Goal: Task Accomplishment & Management: Complete application form

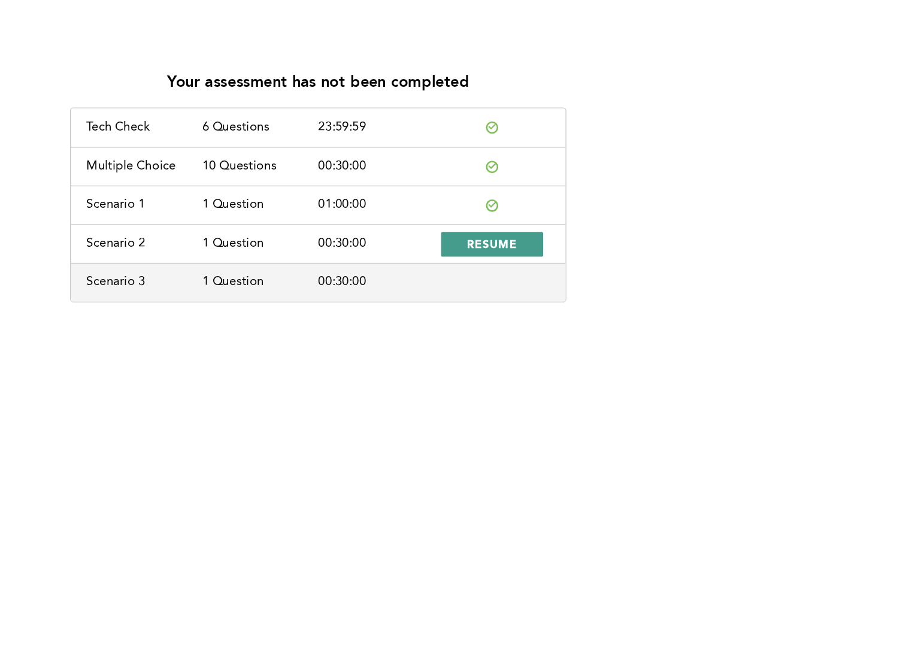
drag, startPoint x: 600, startPoint y: 214, endPoint x: 607, endPoint y: 204, distance: 13.0
click at [601, 214] on span "RESUME" at bounding box center [584, 212] width 40 height 11
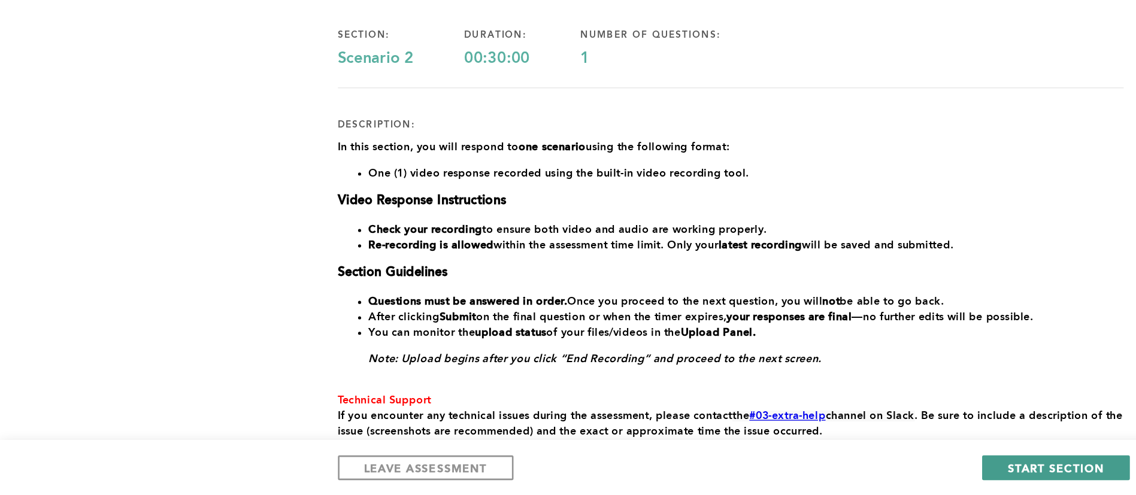
click at [826, 473] on span "START SECTION" at bounding box center [817, 473] width 74 height 11
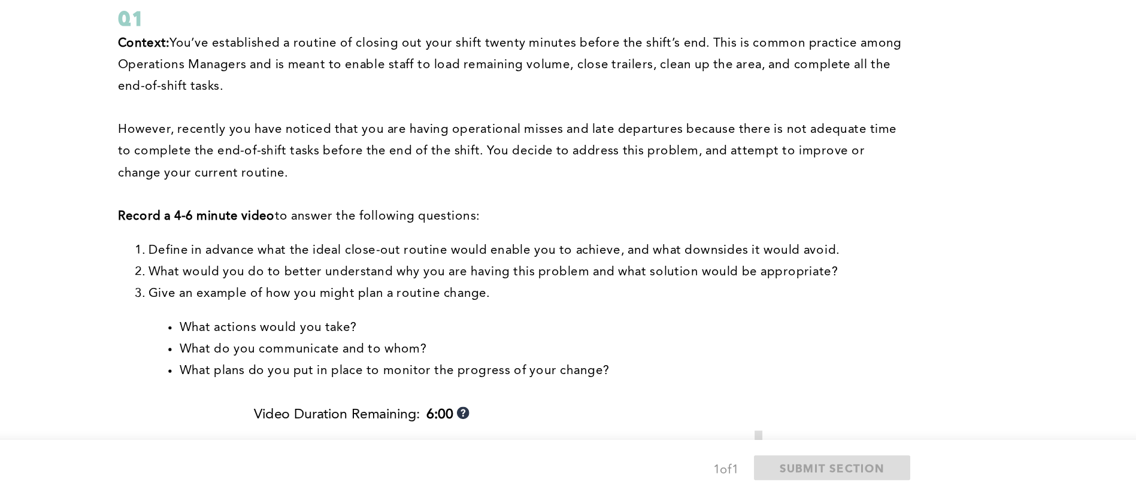
click at [656, 122] on div "Q1" at bounding box center [566, 126] width 608 height 22
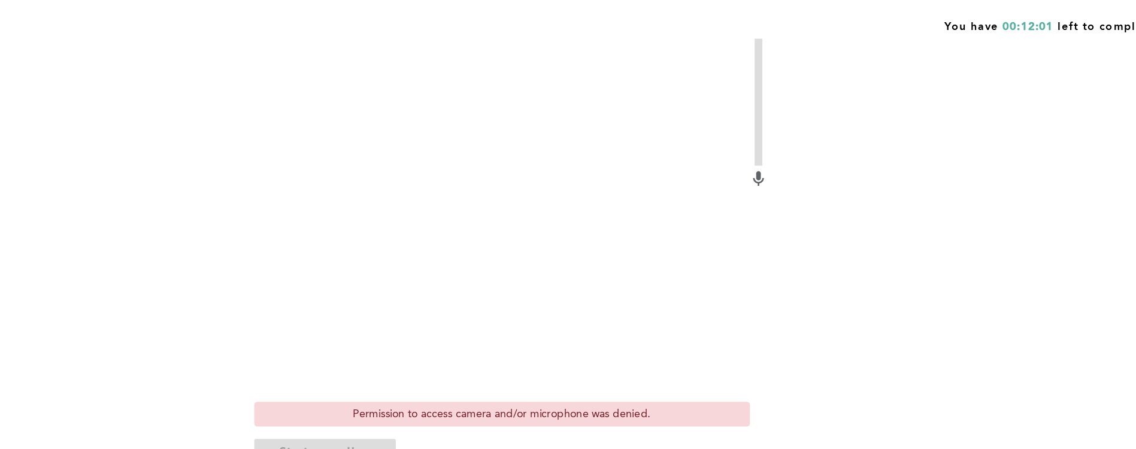
scroll to position [416, 0]
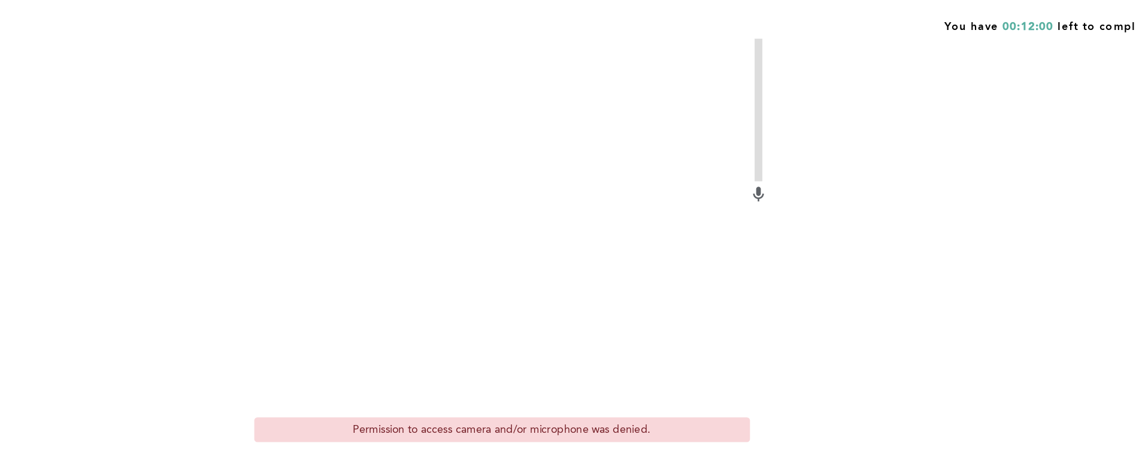
click at [630, 111] on video at bounding box center [558, 172] width 383 height 287
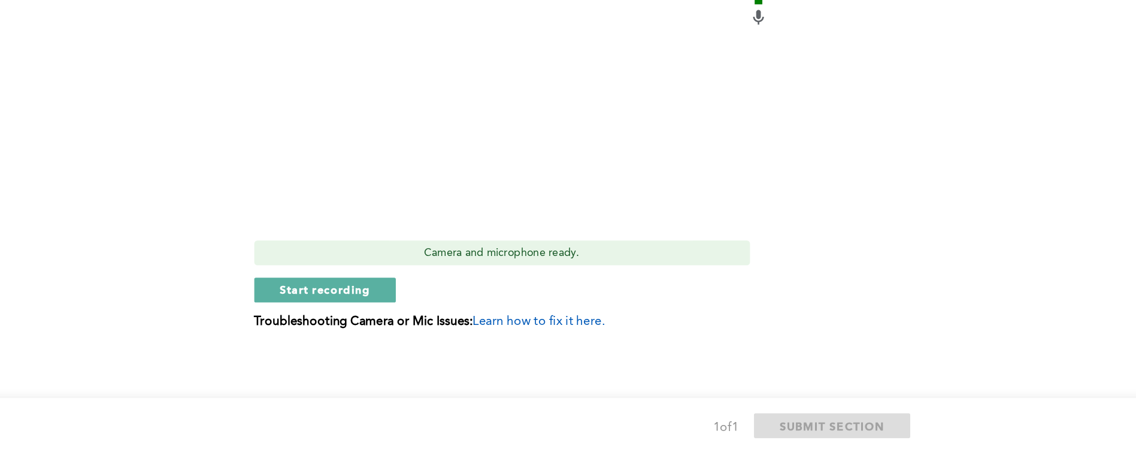
scroll to position [455, 0]
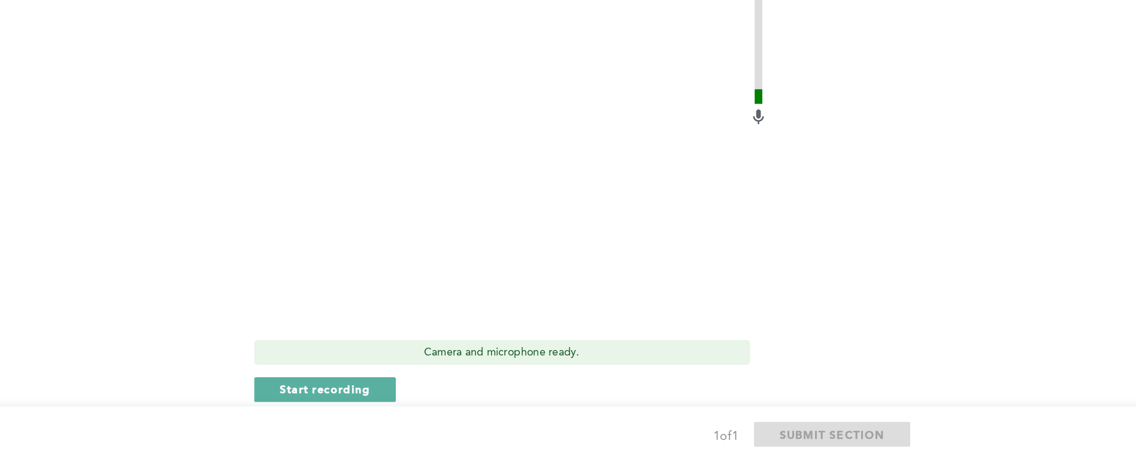
scroll to position [384, 0]
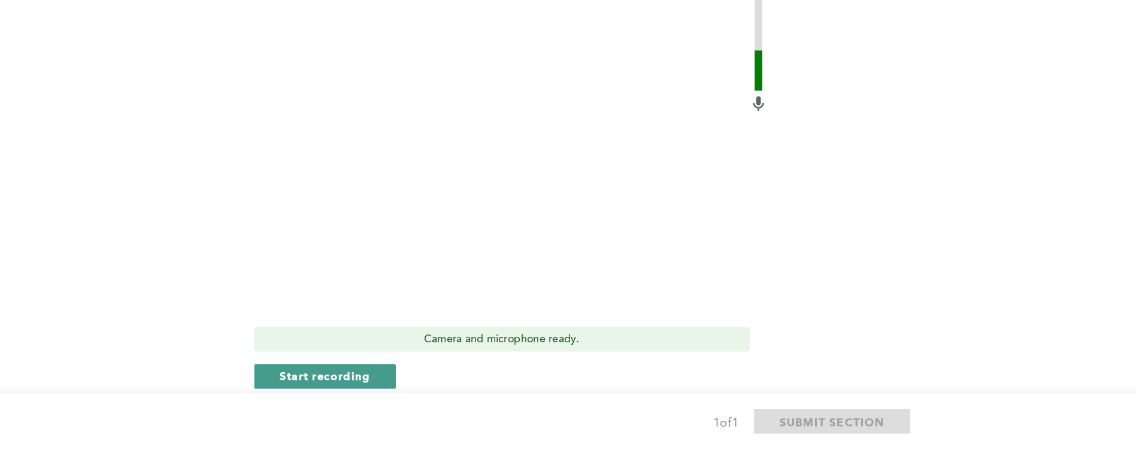
click at [462, 384] on button "Start recording" at bounding box center [422, 392] width 110 height 19
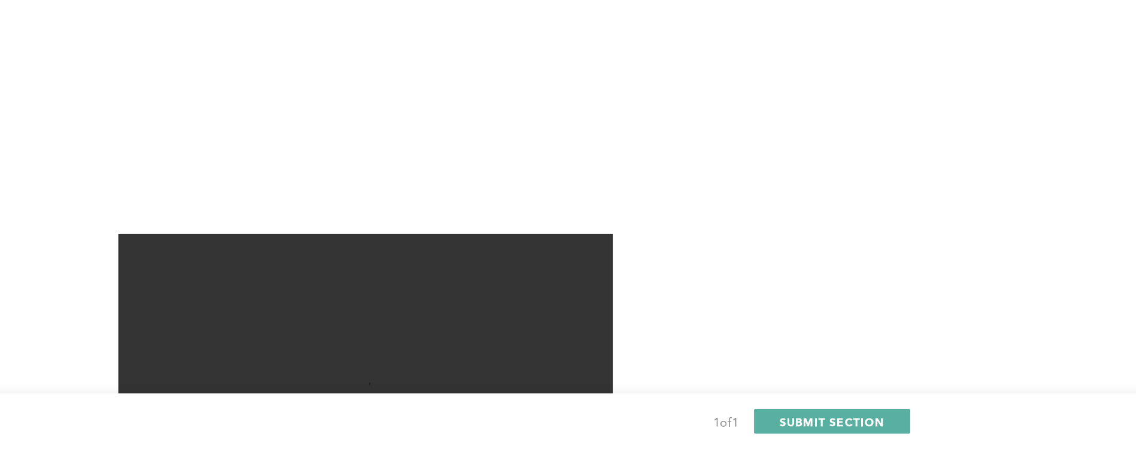
scroll to position [455, 0]
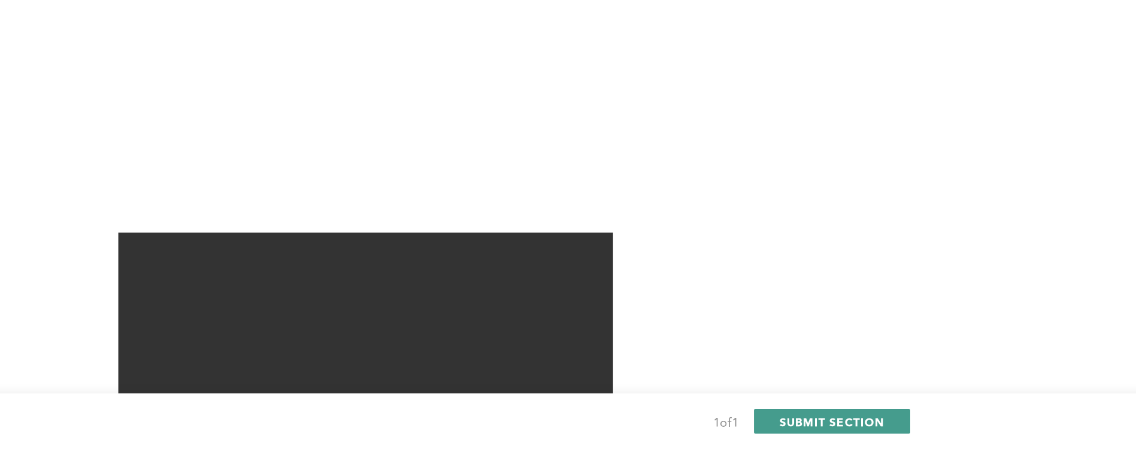
click at [822, 420] on button "SUBMIT SECTION" at bounding box center [814, 426] width 121 height 19
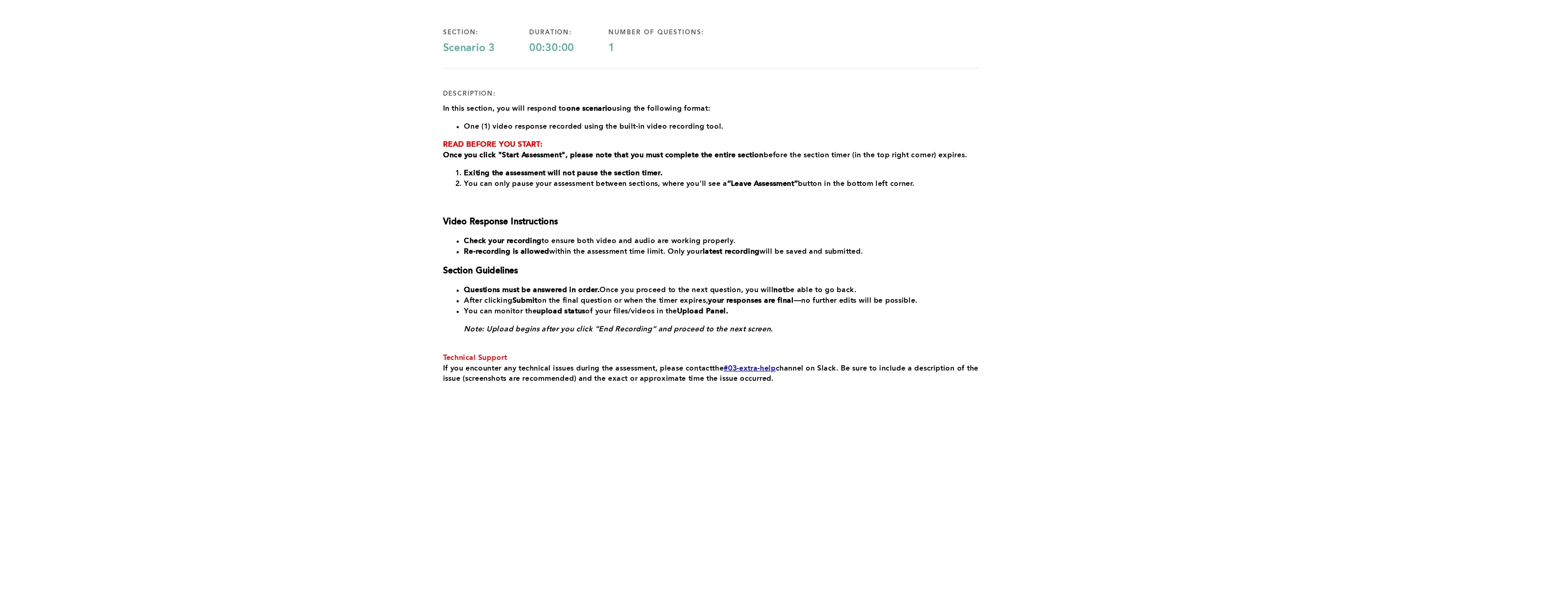
scroll to position [0, 0]
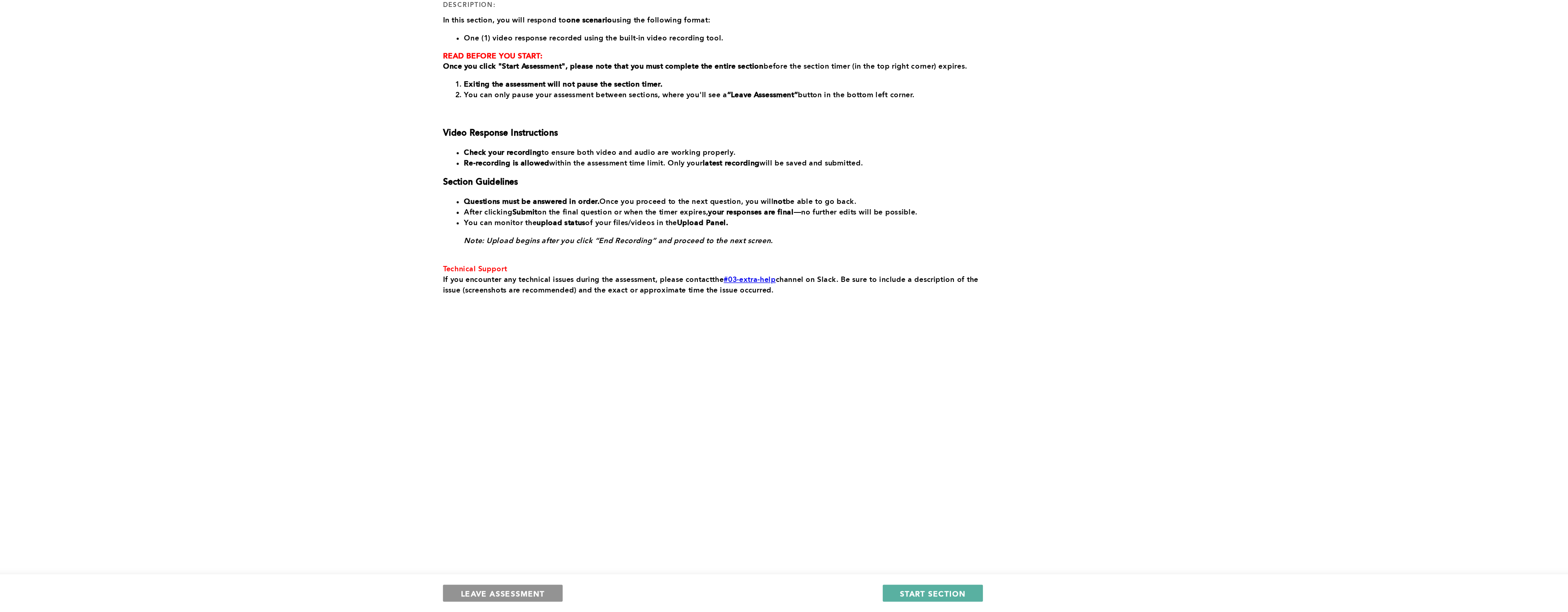
drag, startPoint x: 639, startPoint y: 595, endPoint x: 650, endPoint y: 602, distance: 13.0
click at [650, 450] on button "LEAVE ASSESSMENT" at bounding box center [621, 597] width 93 height 13
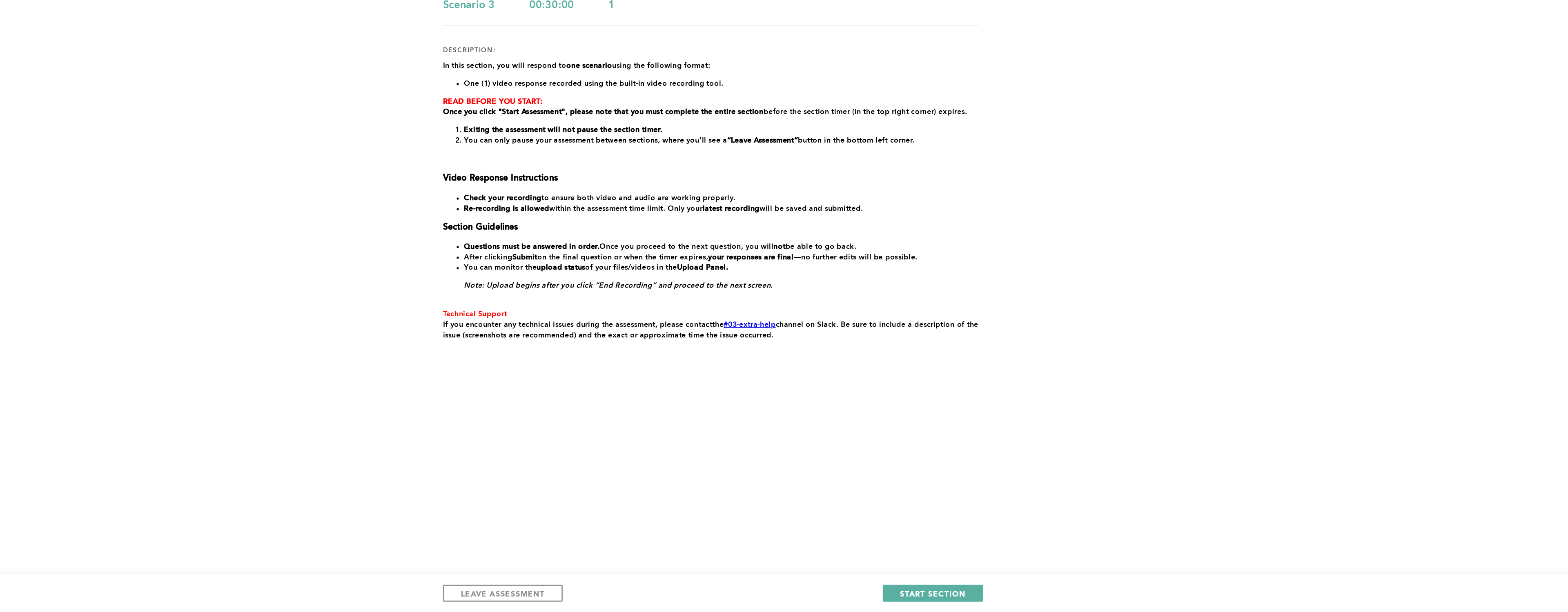
click at [55, 33] on span "leave assessment" at bounding box center [29, 29] width 51 height 9
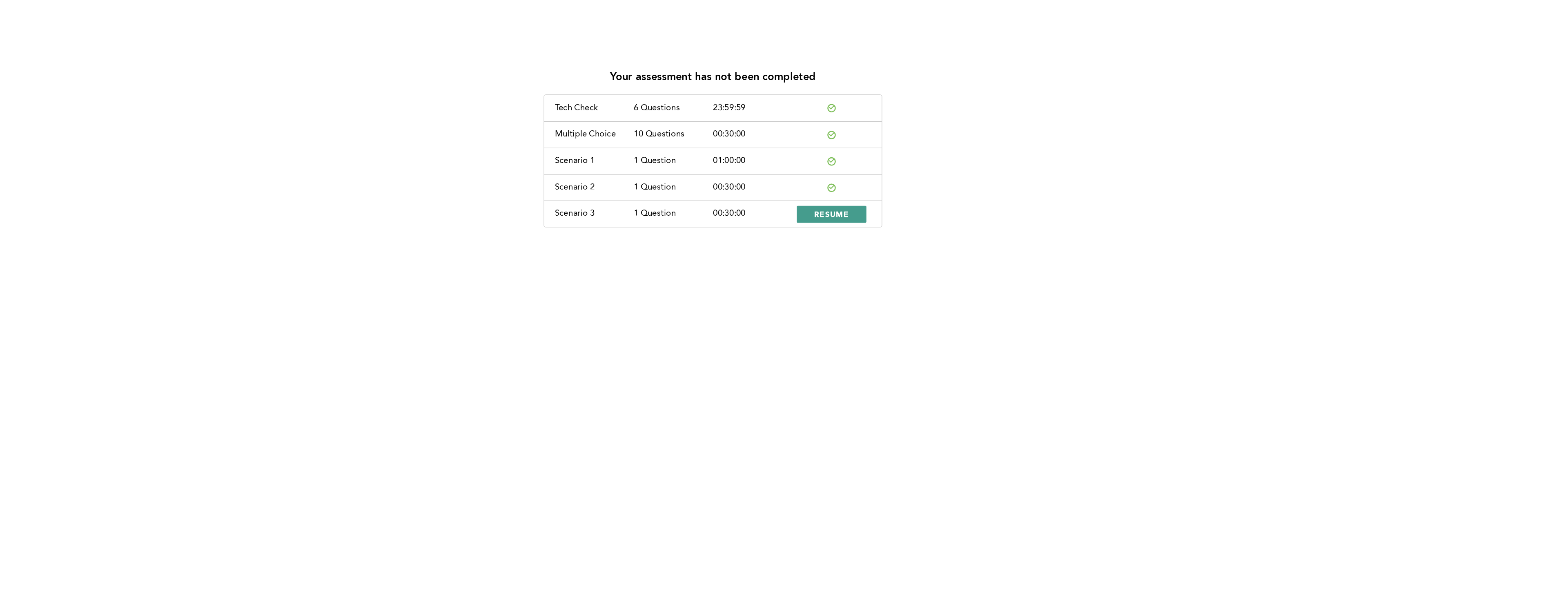
click at [891, 168] on button "RESUME" at bounding box center [875, 166] width 54 height 13
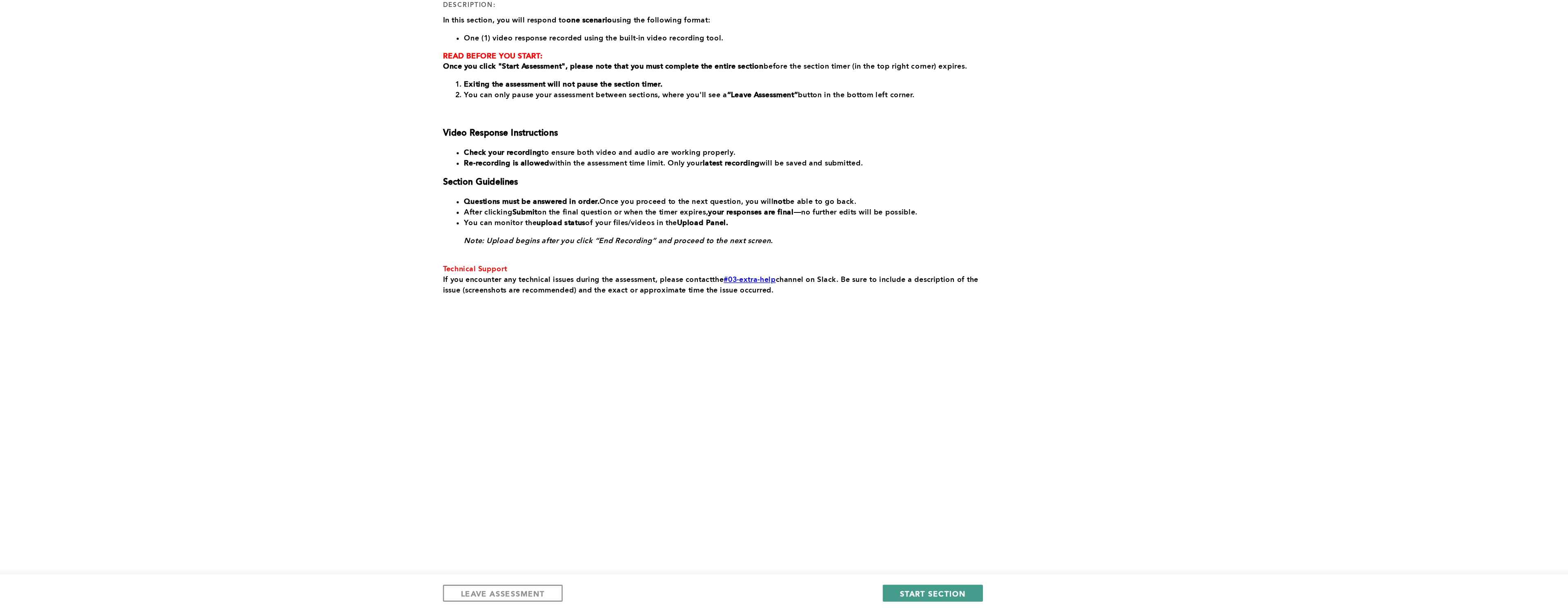
click at [956, 450] on span "START SECTION" at bounding box center [954, 597] width 50 height 8
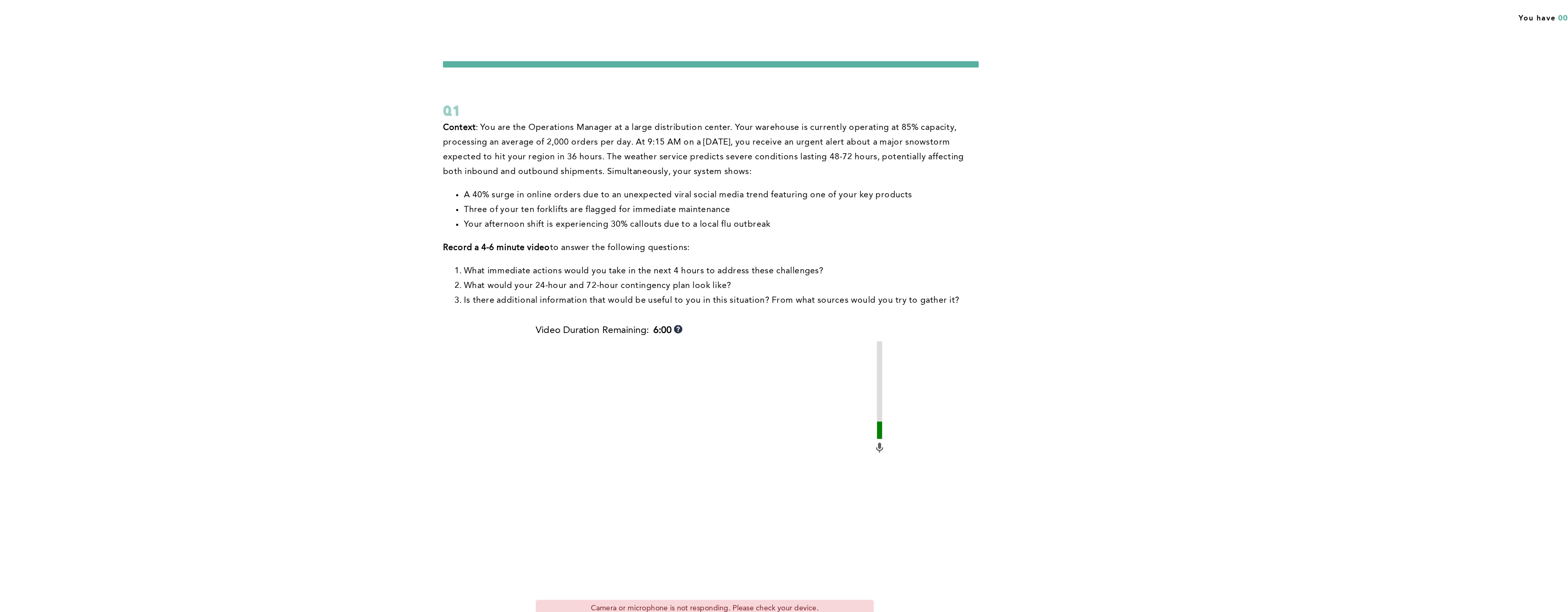
drag, startPoint x: 1121, startPoint y: 124, endPoint x: 1131, endPoint y: 127, distance: 10.4
click at [1044, 121] on div "You have 00:29:48 left to complete this section. Q1 Context : You are the Opera…" at bounding box center [784, 306] width 1568 height 612
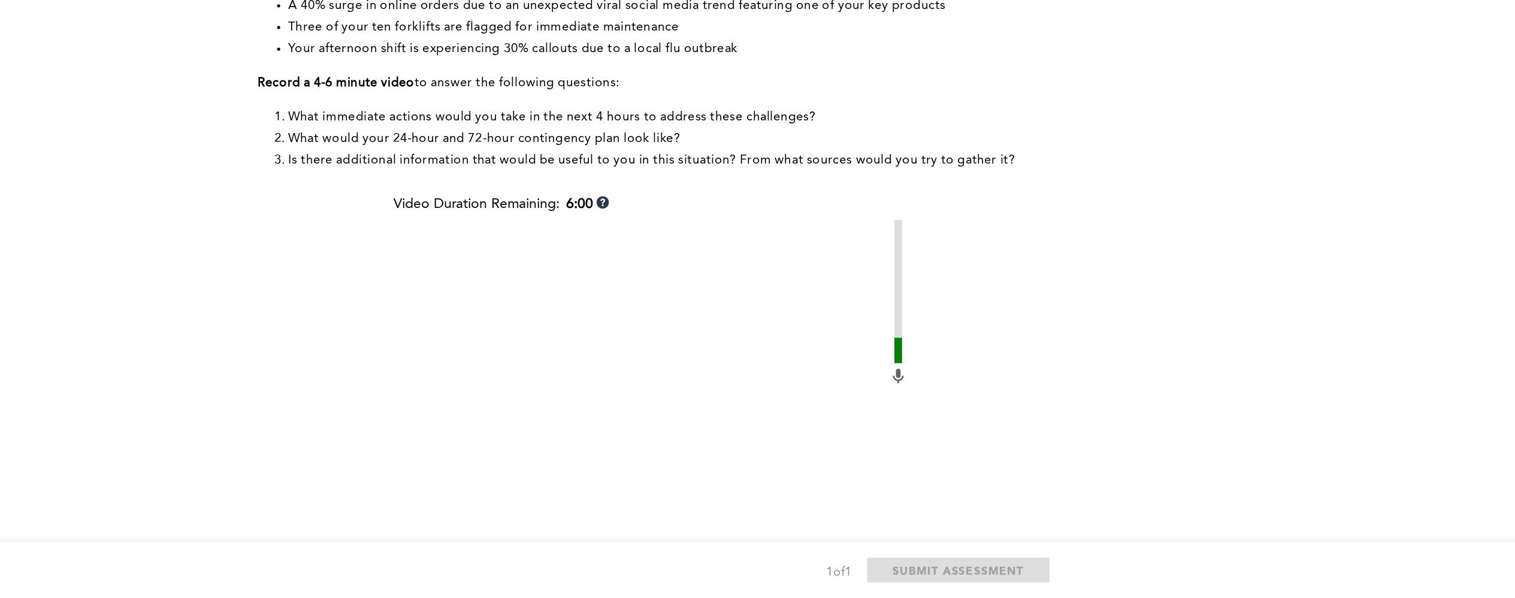
scroll to position [185, 0]
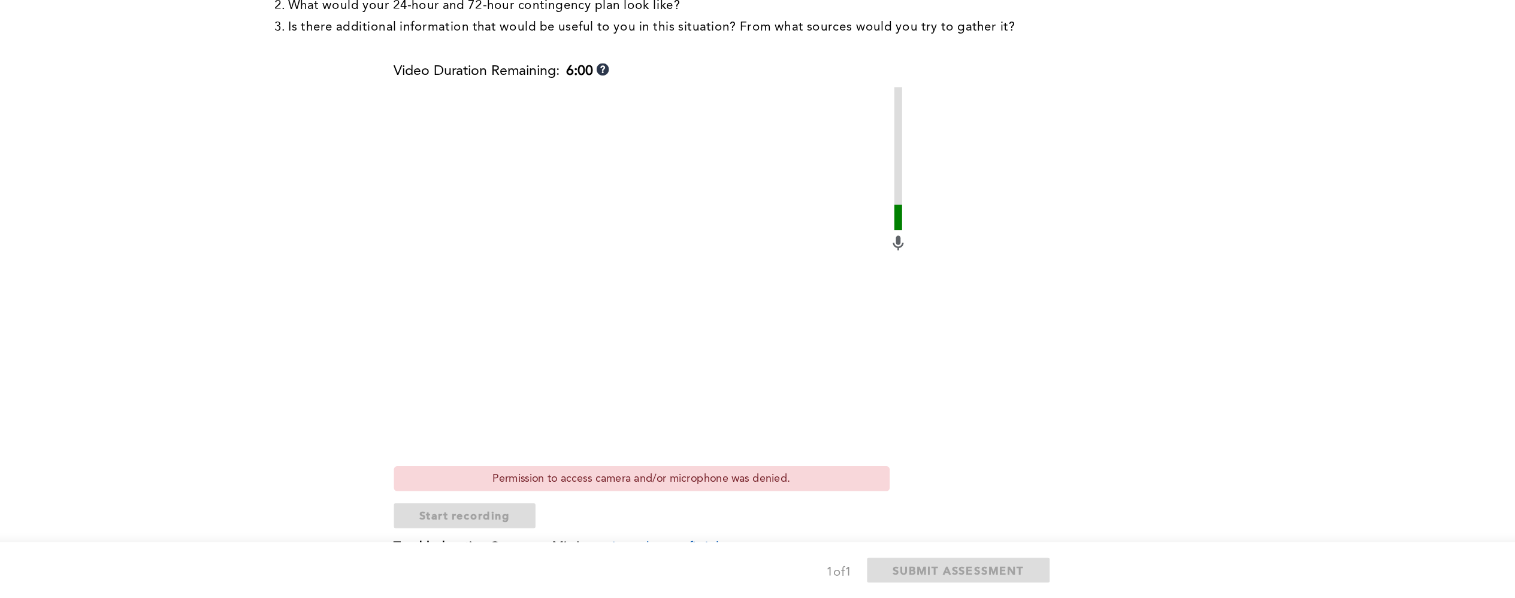
drag, startPoint x: 408, startPoint y: 199, endPoint x: 403, endPoint y: 193, distance: 8.1
click at [408, 198] on div "You have 00:10:43 left to complete this section. Q1 Context : You are the Opera…" at bounding box center [757, 238] width 1515 height 846
click at [1245, 244] on div "You have 00:10:38 left to complete this section. Q1 Context : You are the Opera…" at bounding box center [757, 238] width 1515 height 846
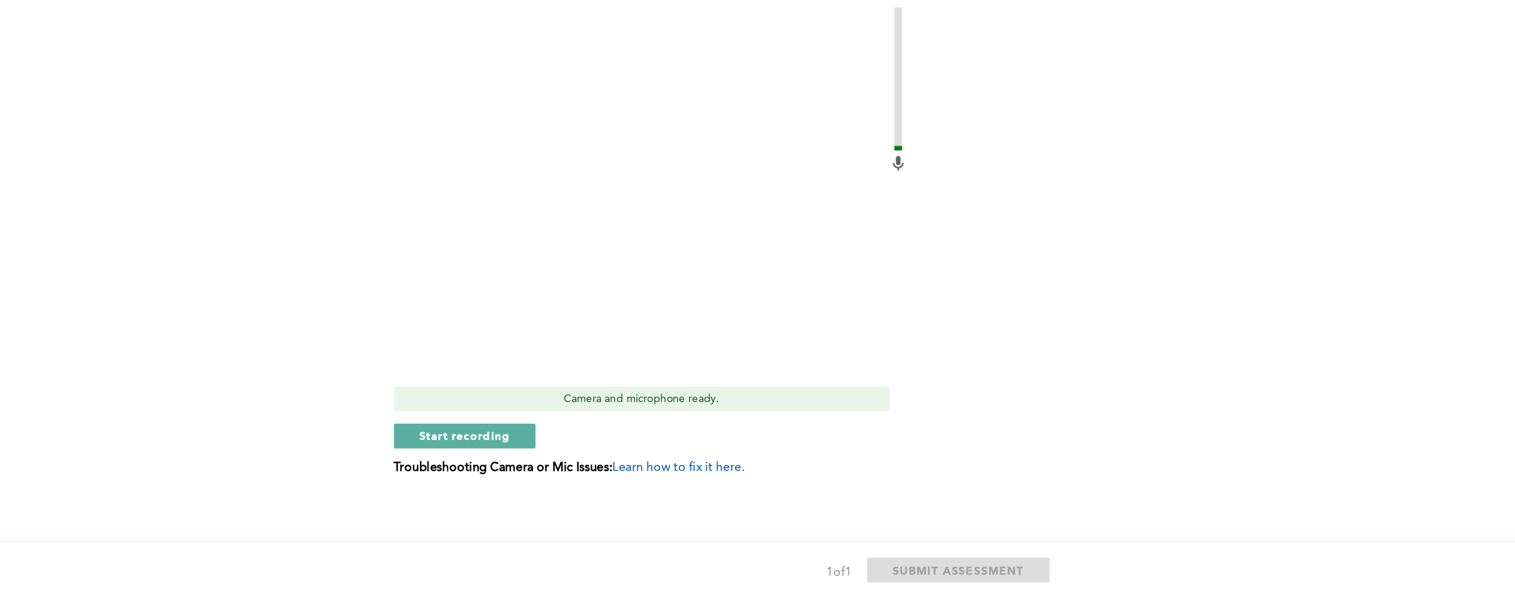
scroll to position [247, 0]
click at [588, 468] on span "Start recording" at bounding box center [611, 471] width 71 height 11
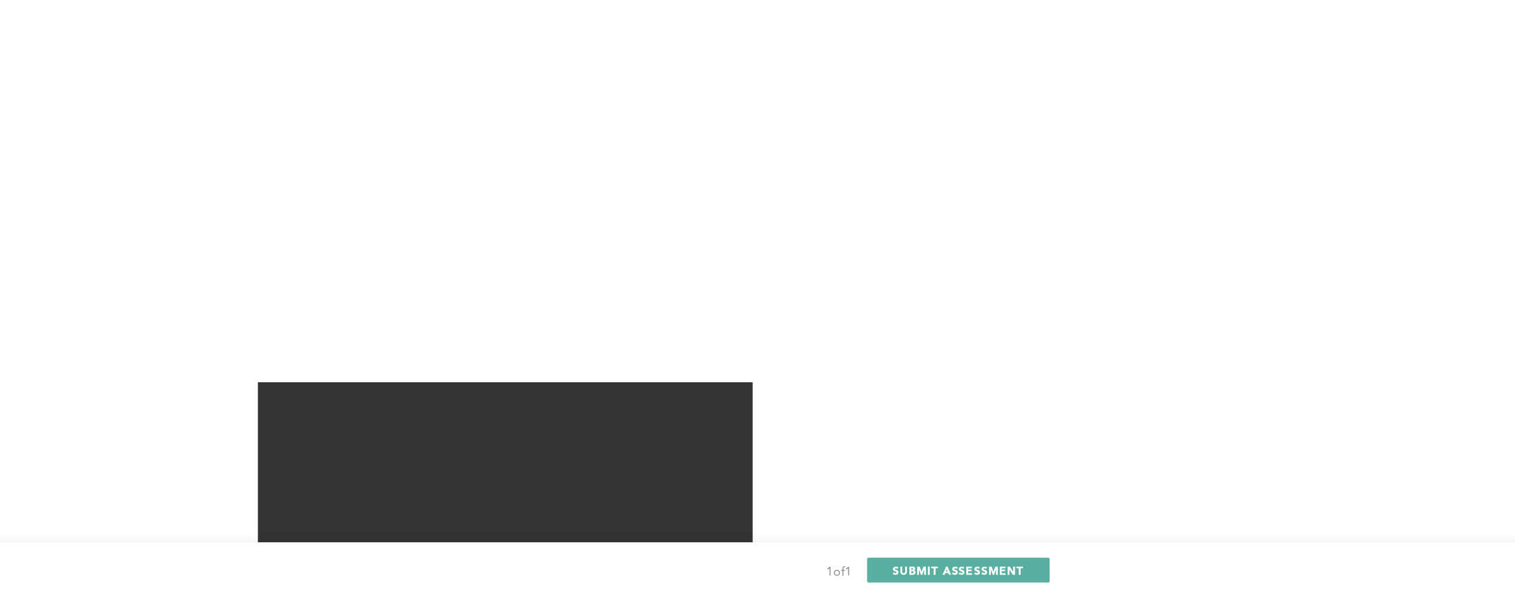
drag, startPoint x: 625, startPoint y: 469, endPoint x: 386, endPoint y: 435, distance: 241.3
click at [386, 435] on div "You have 00:07:09 left to complete this section. Q1 Context : You are the Opera…" at bounding box center [757, 323] width 1515 height 1140
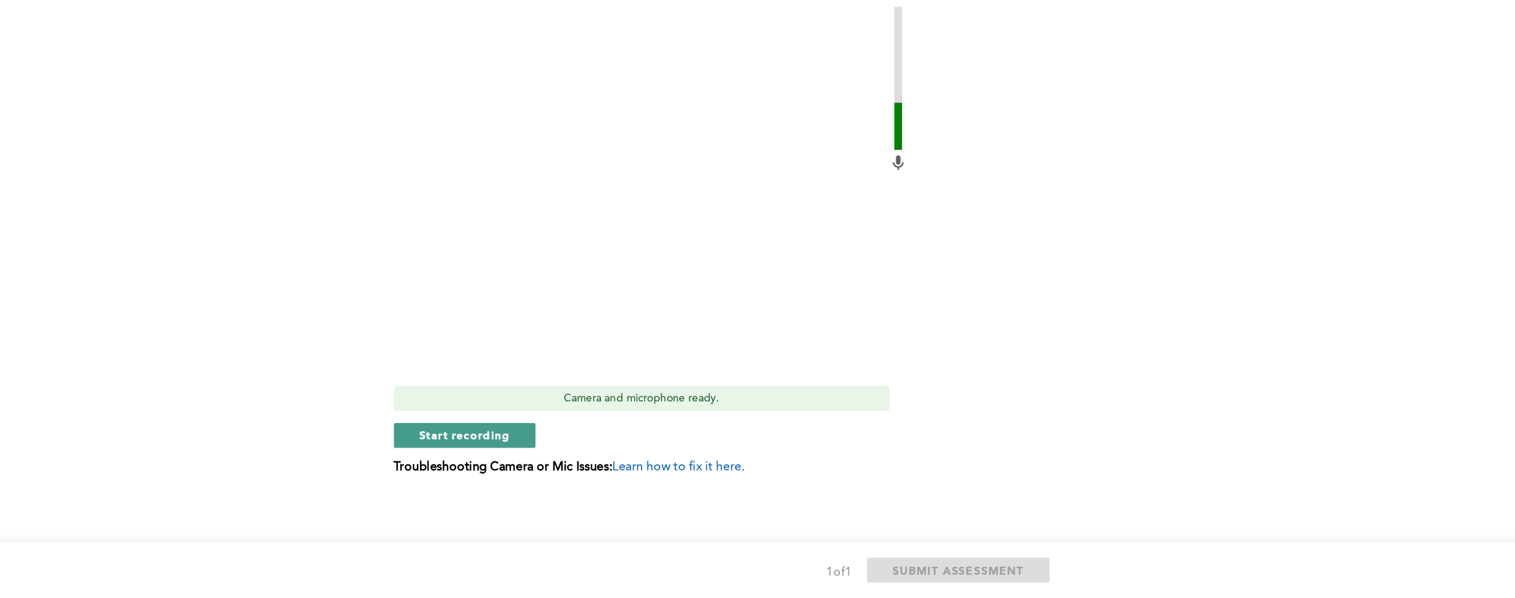
drag, startPoint x: 634, startPoint y: 474, endPoint x: 628, endPoint y: 467, distance: 9.8
click at [628, 467] on span "Start recording" at bounding box center [611, 471] width 71 height 11
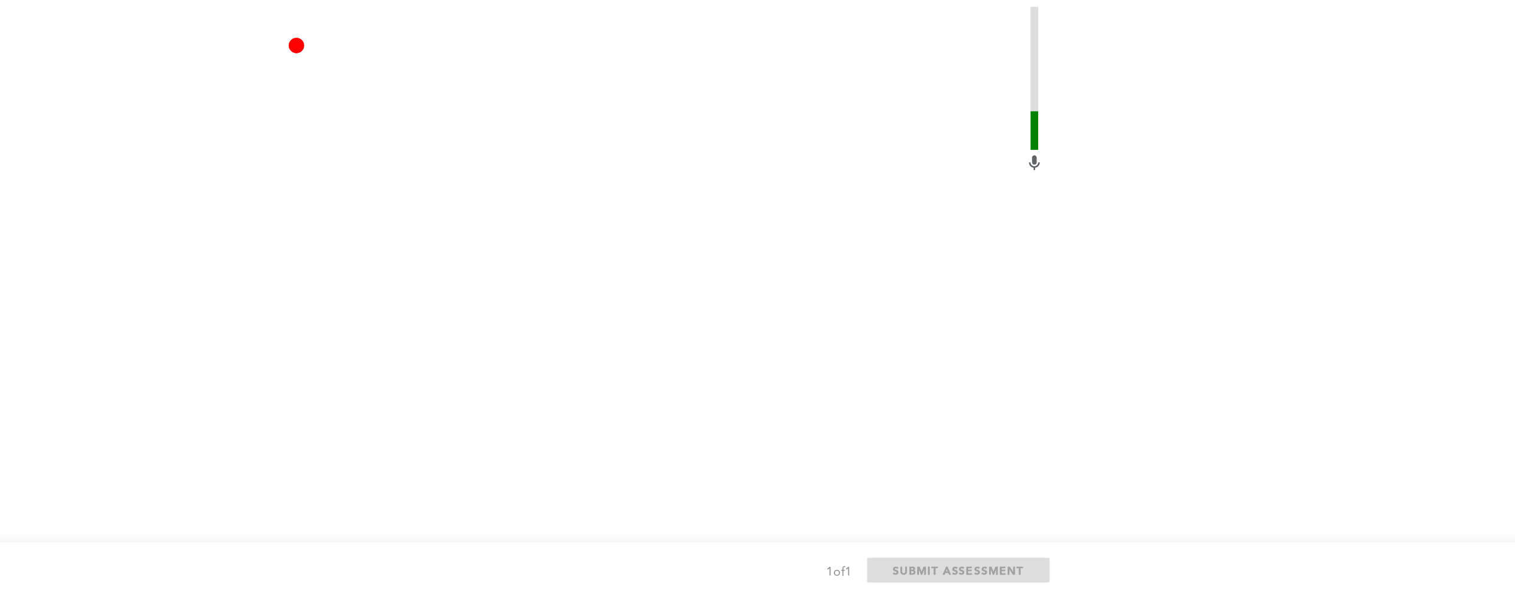
drag, startPoint x: 632, startPoint y: 465, endPoint x: 637, endPoint y: 455, distance: 10.5
click at [636, 456] on div "Video Duration Remaining: 3:02 Camera and microphone ready. Stop recording Trou…" at bounding box center [755, 495] width 608 height 747
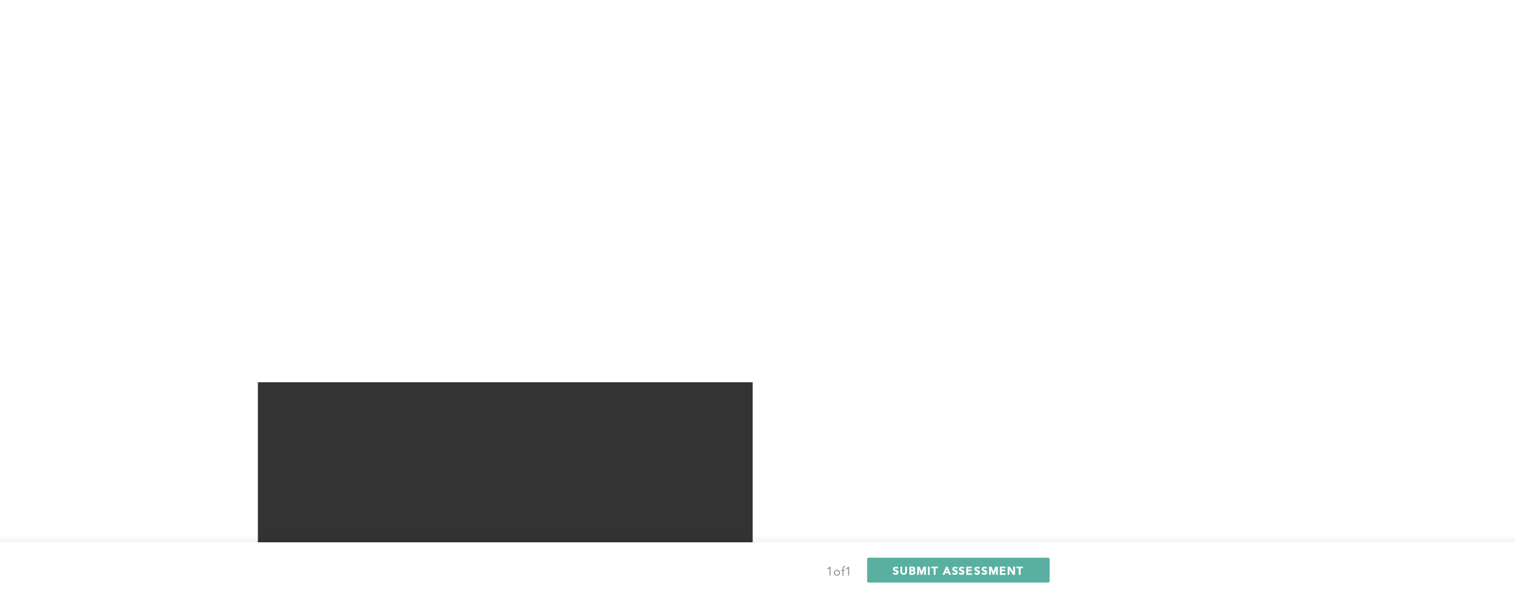
click at [1035, 446] on div "Context : You are the Operations Manager at a large distribution center. Your w…" at bounding box center [755, 351] width 608 height 925
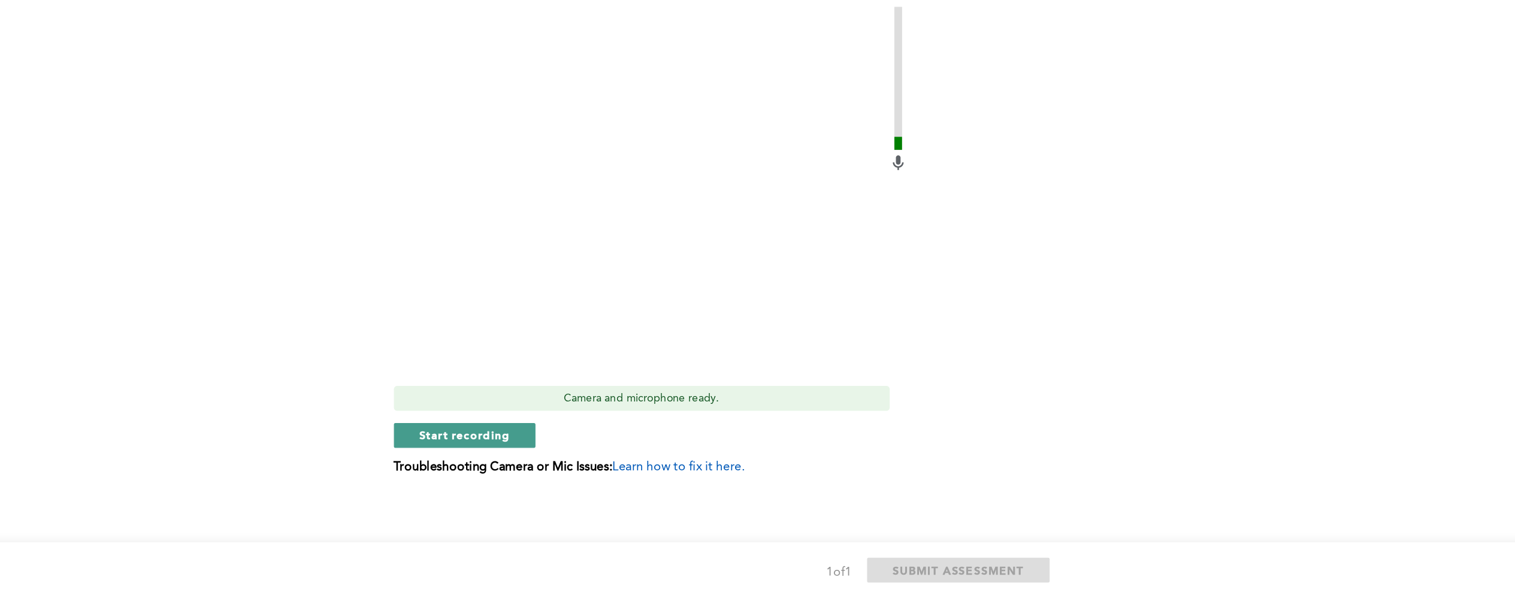
click at [625, 471] on span "Start recording" at bounding box center [611, 471] width 71 height 11
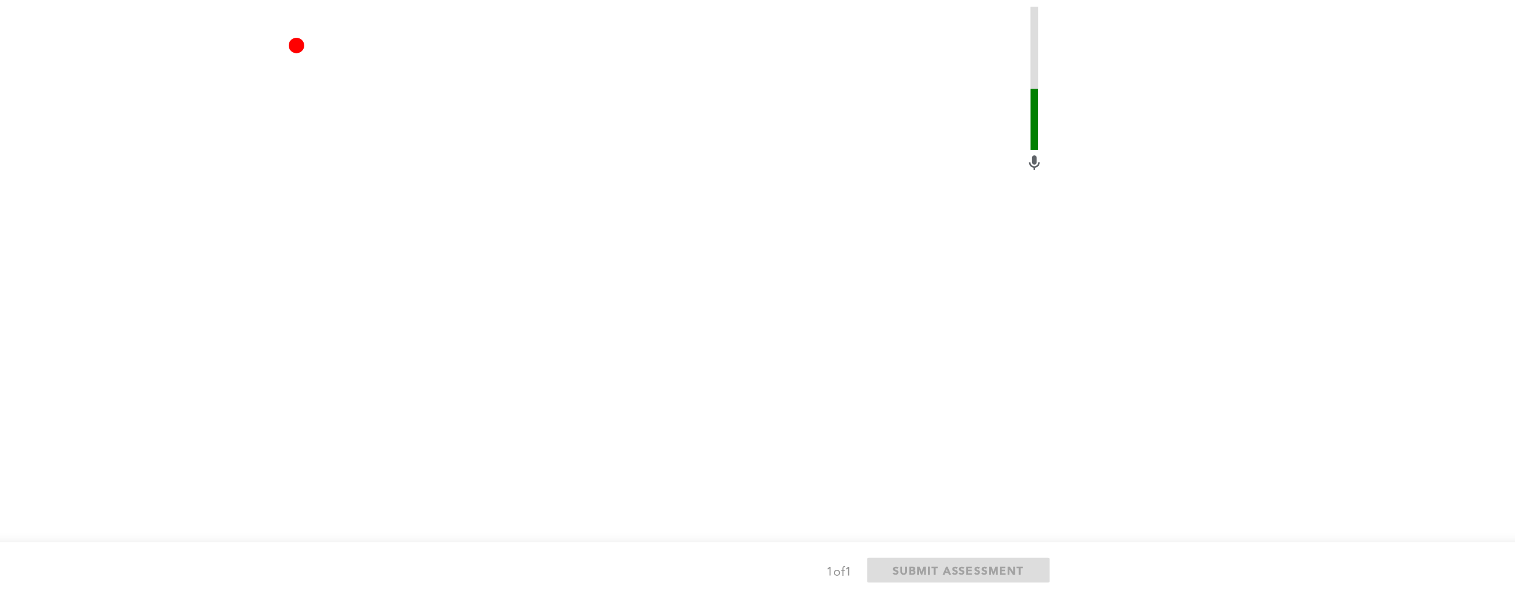
click at [1234, 487] on div "You have 00:02:13 left to complete this section. Q1 Context : You are the Opera…" at bounding box center [757, 354] width 1515 height 1203
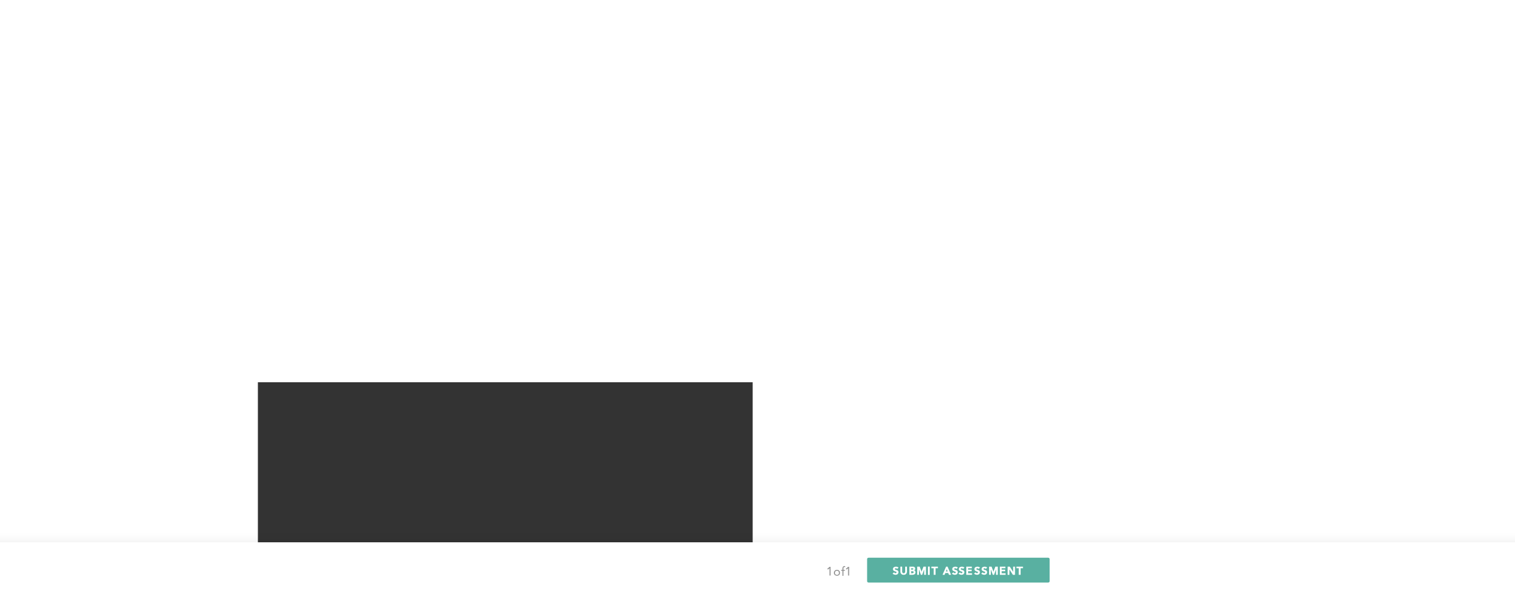
drag, startPoint x: 971, startPoint y: 571, endPoint x: 993, endPoint y: 561, distance: 24.1
click at [991, 562] on div "1 of 1 SUBMIT ASSESSMENT" at bounding box center [757, 576] width 1515 height 43
click at [992, 576] on span "SUBMIT ASSESSMENT" at bounding box center [993, 576] width 101 height 11
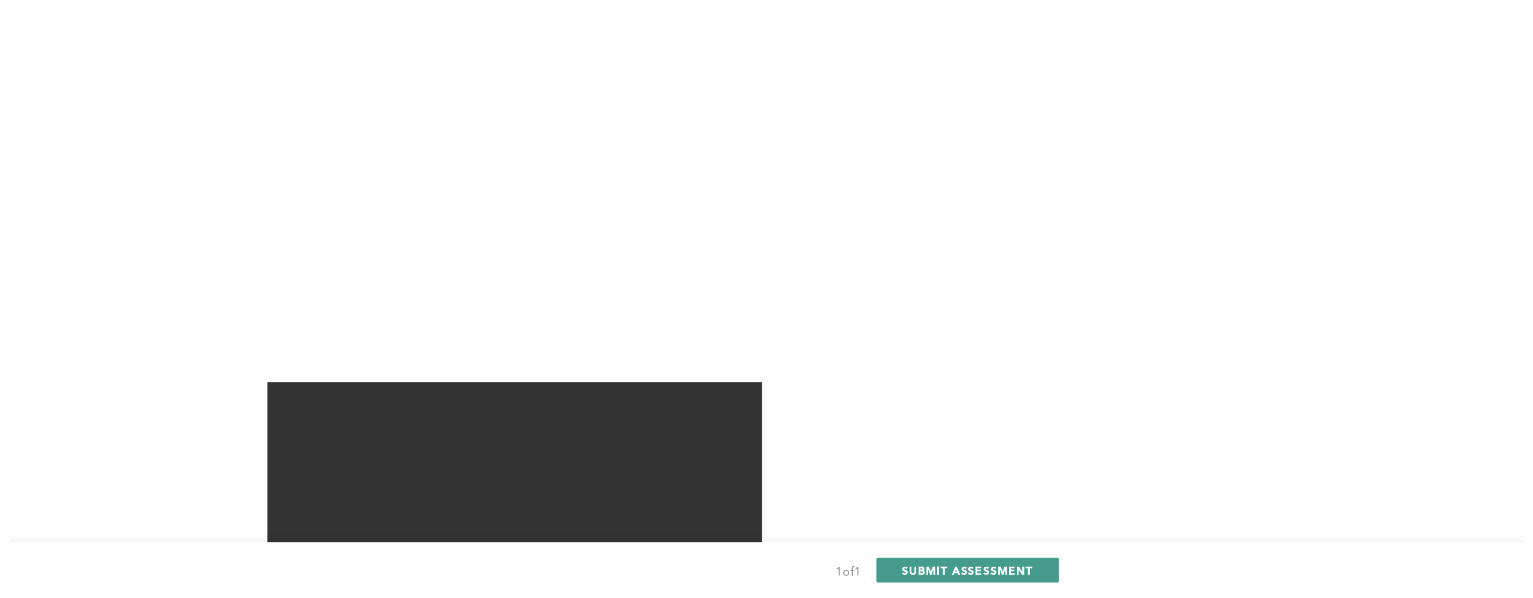
scroll to position [0, 0]
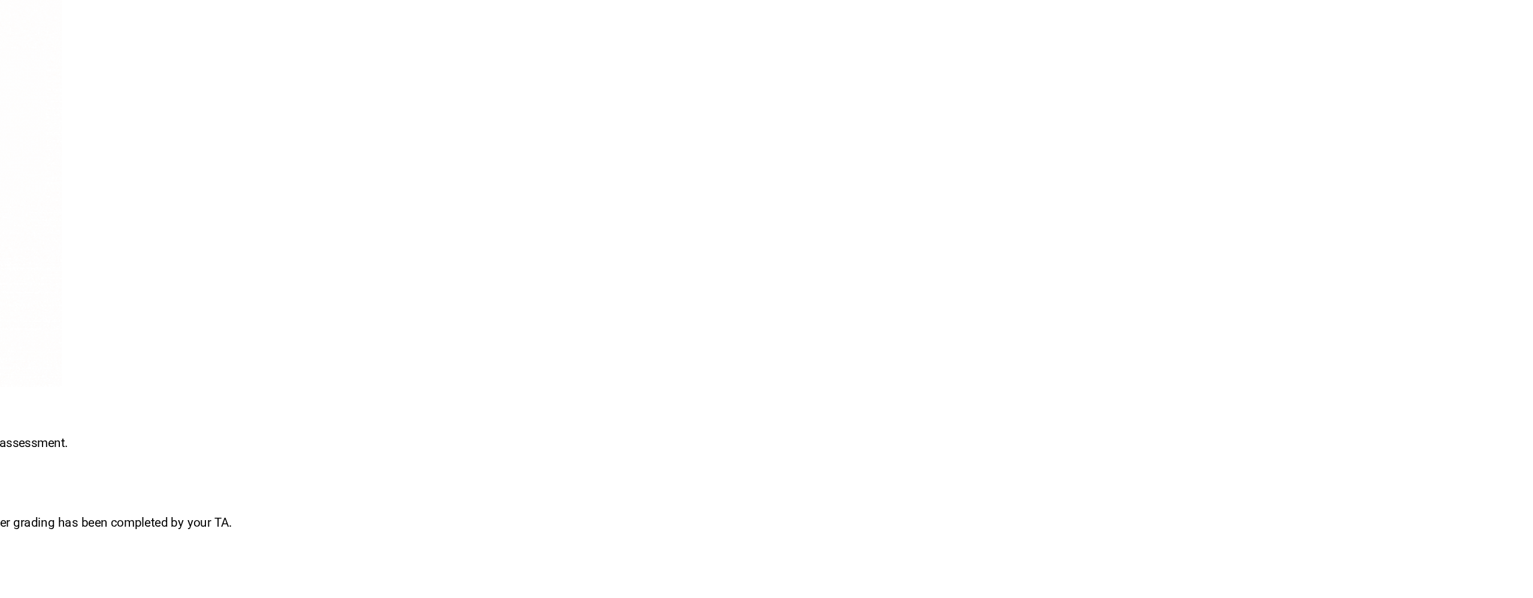
click at [116, 420] on link "RETURN TO MY PROGRAM" at bounding box center [58, 425] width 116 height 11
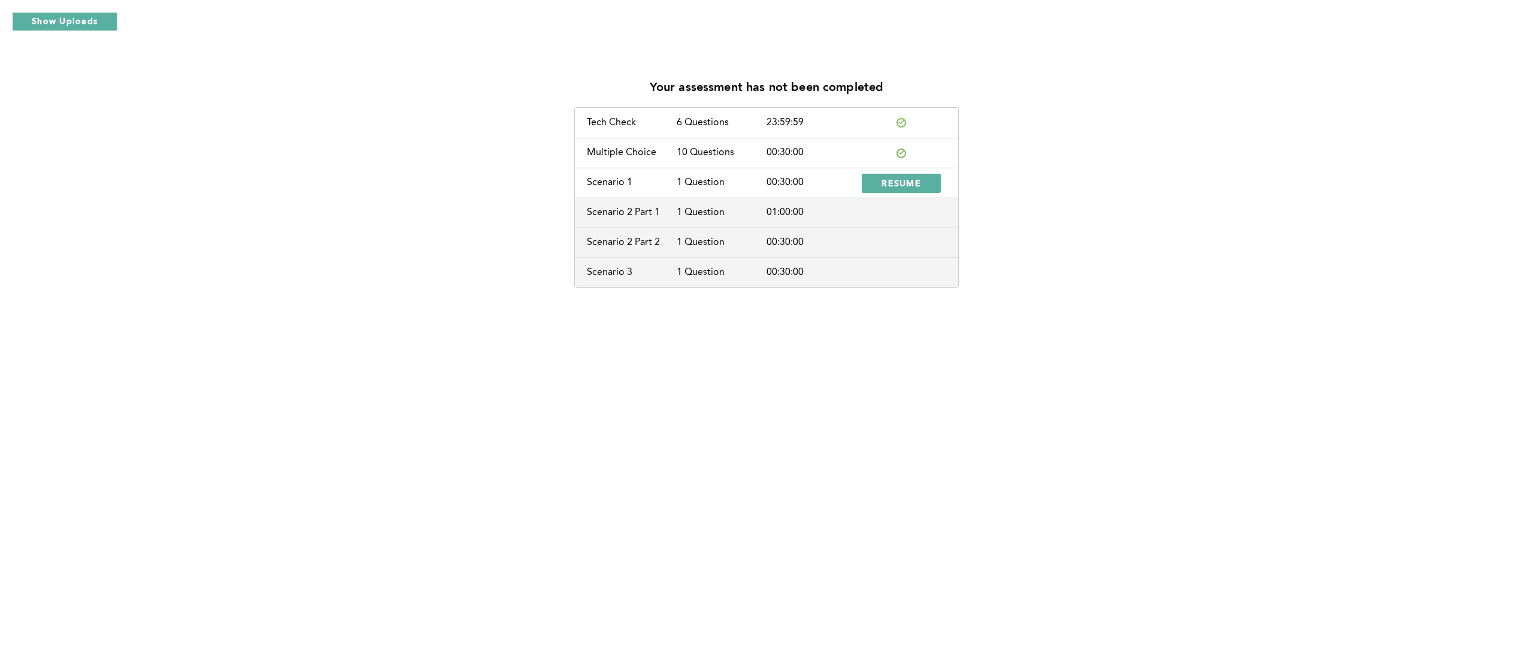
click at [396, 89] on div "Your assessment has not been completed Tech Check 6 Questions 23:59:59 Multiple…" at bounding box center [767, 178] width 1514 height 219
drag, startPoint x: 908, startPoint y: 181, endPoint x: 898, endPoint y: 166, distance: 18.1
click at [904, 175] on button "RESUME" at bounding box center [901, 183] width 79 height 19
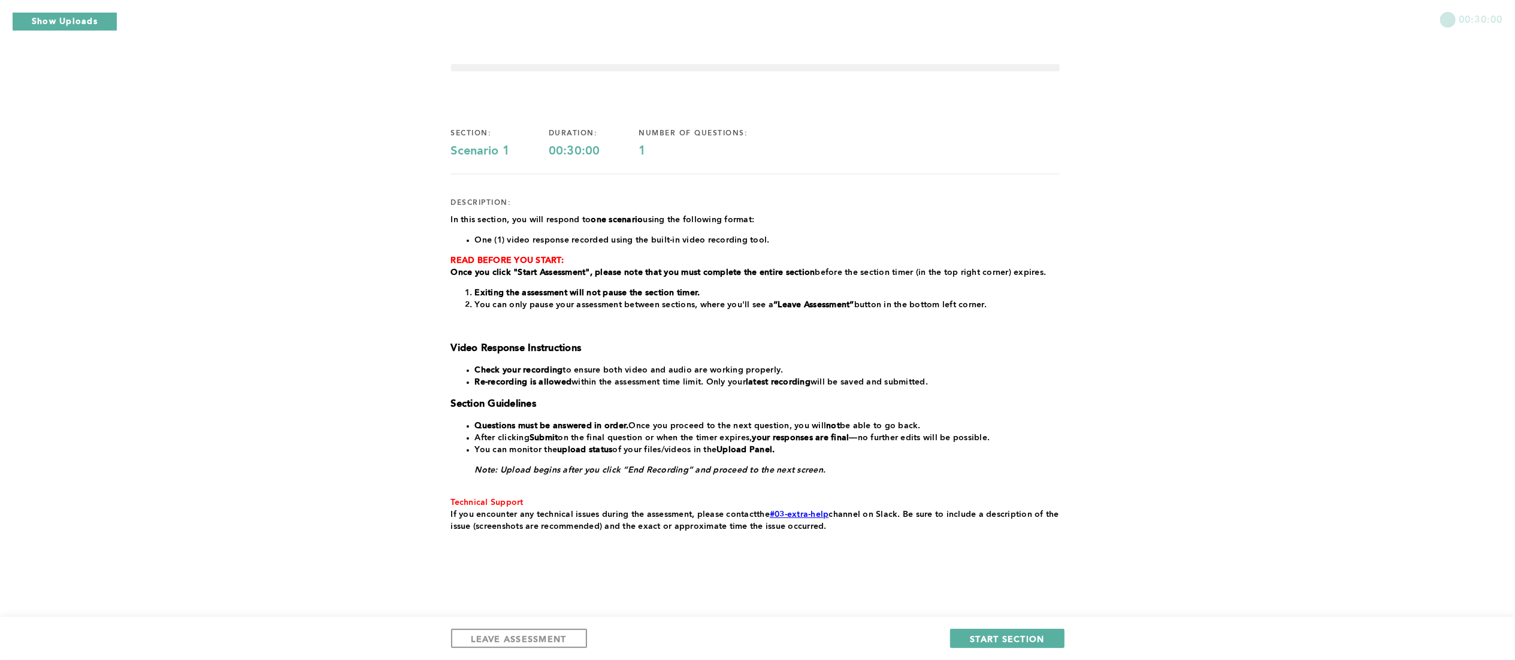
scroll to position [6, 0]
click at [531, 381] on strong "Re-recording is allowed" at bounding box center [523, 381] width 97 height 8
click at [1010, 634] on span "START SECTION" at bounding box center [1007, 638] width 74 height 11
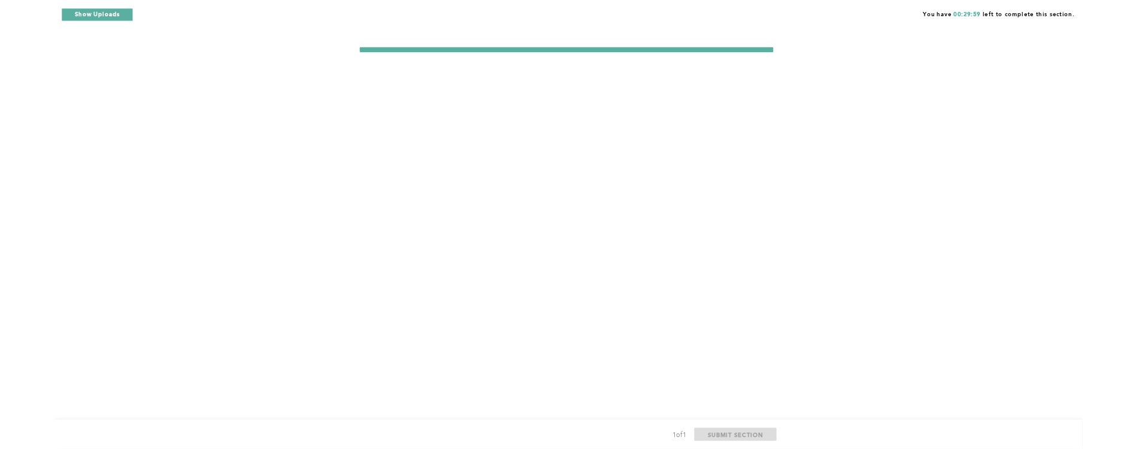
scroll to position [0, 0]
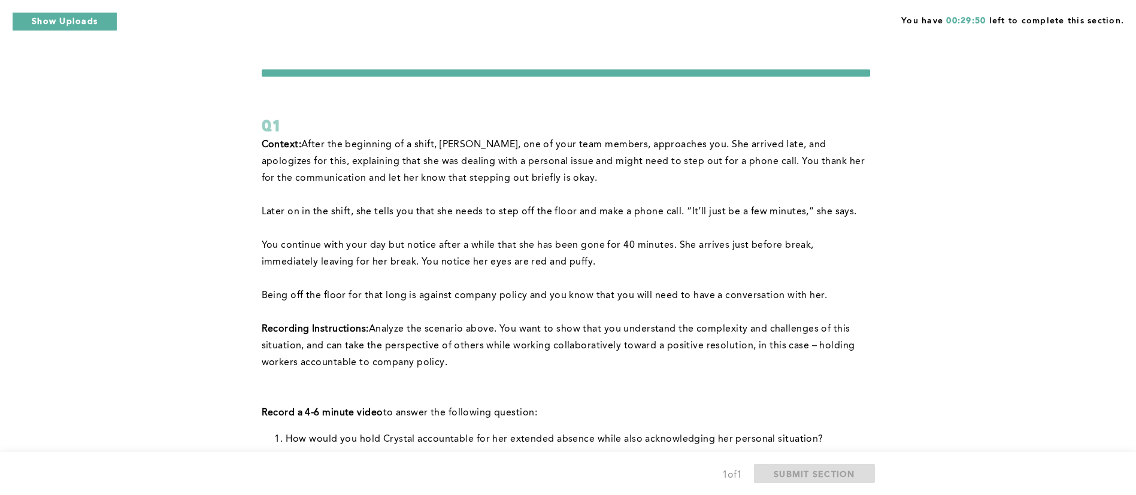
click at [632, 102] on form "Q1 Context: After the beginning of a shift, Crystal, one of your team members, …" at bounding box center [566, 475] width 608 height 813
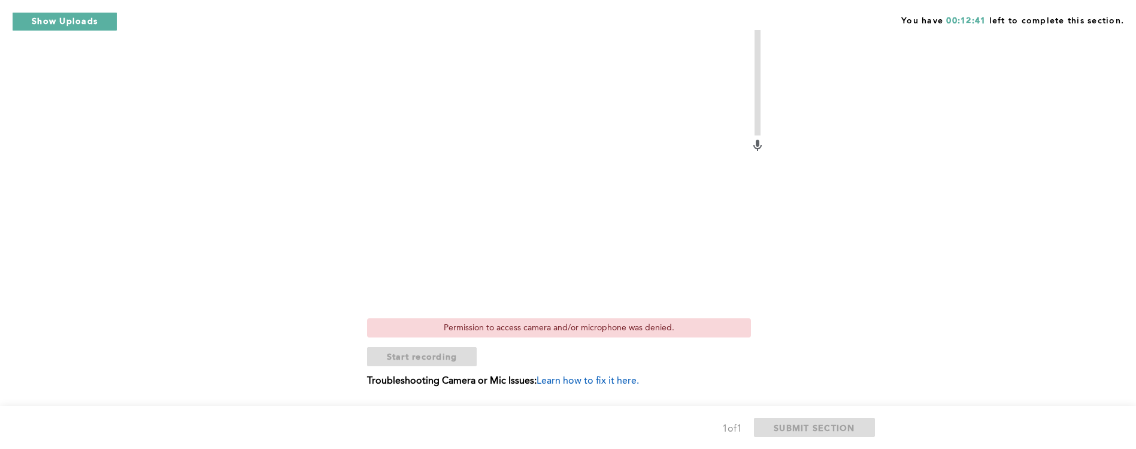
scroll to position [512, 0]
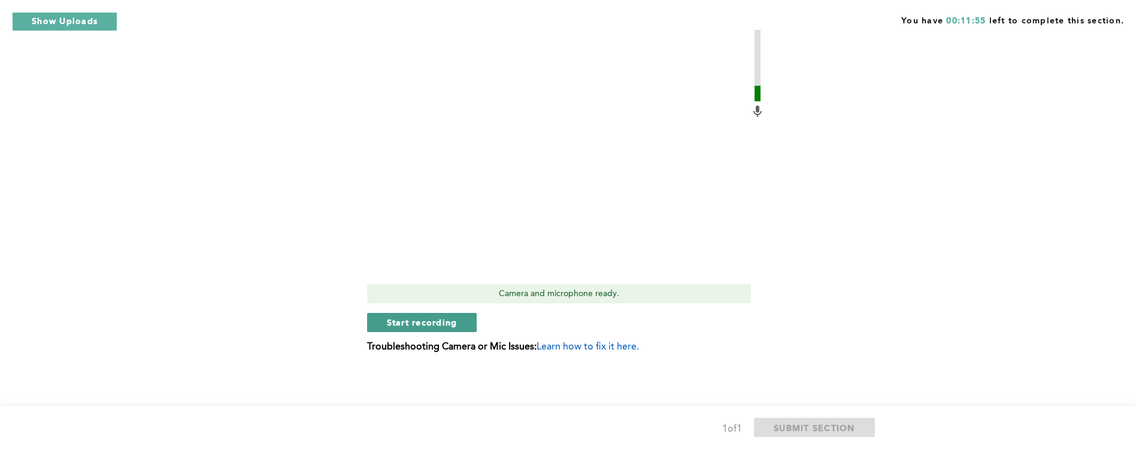
click at [422, 318] on span "Start recording" at bounding box center [422, 321] width 71 height 11
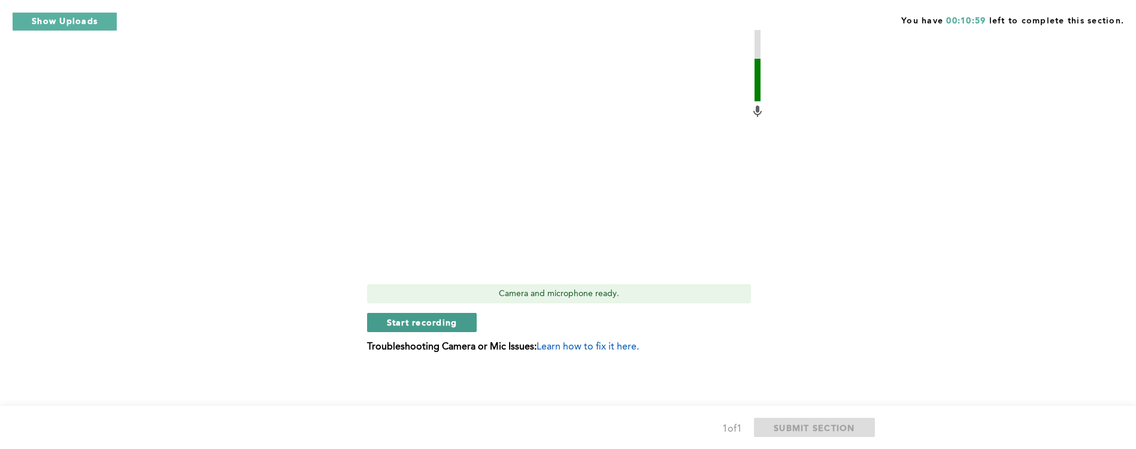
click at [437, 318] on span "Start recording" at bounding box center [422, 321] width 71 height 11
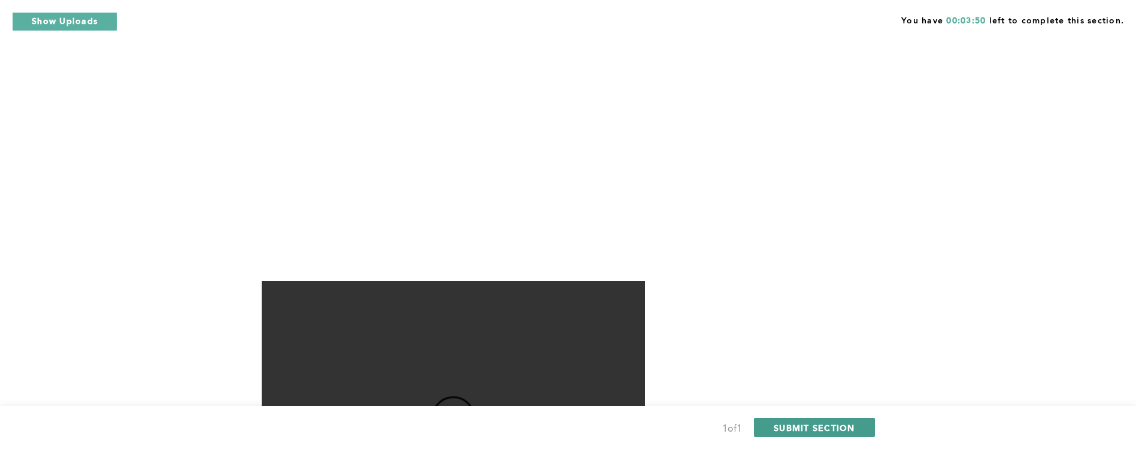
drag, startPoint x: 828, startPoint y: 425, endPoint x: 805, endPoint y: 430, distance: 24.0
click at [805, 430] on span "SUBMIT SECTION" at bounding box center [814, 427] width 81 height 11
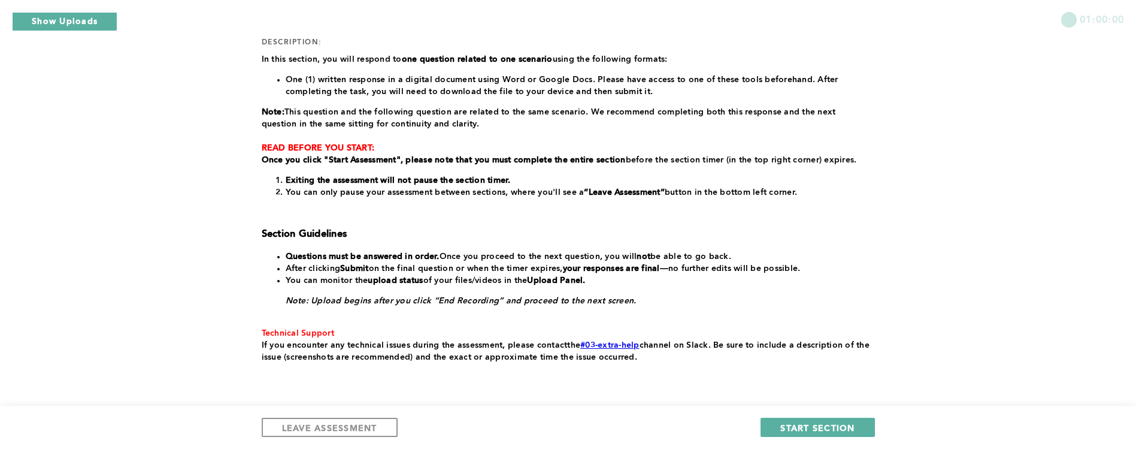
scroll to position [210, 0]
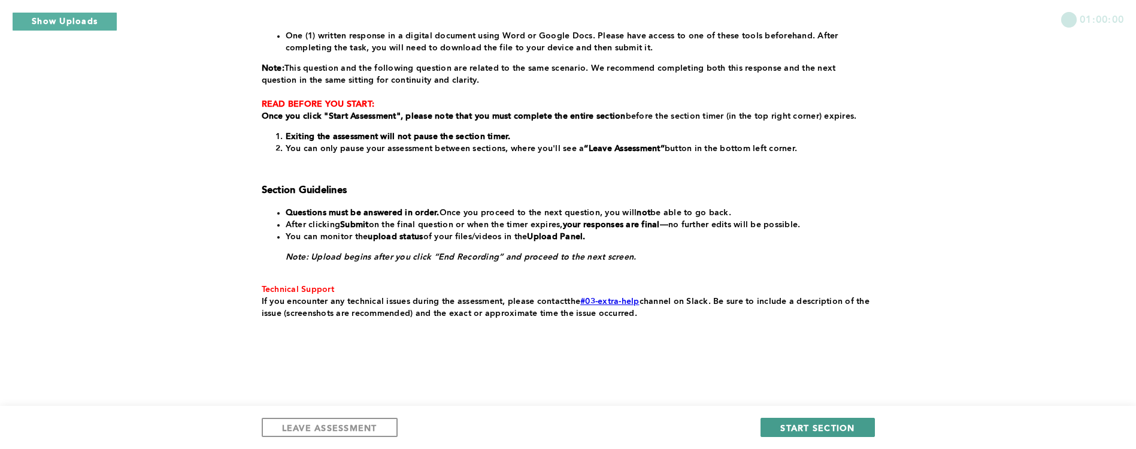
click at [823, 422] on span "START SECTION" at bounding box center [817, 427] width 74 height 11
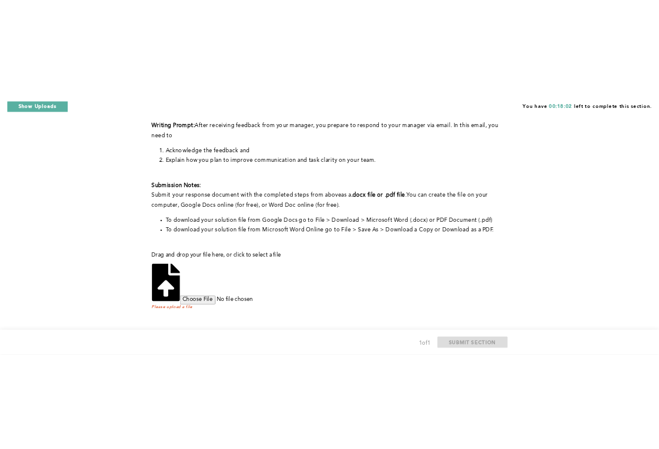
scroll to position [311, 0]
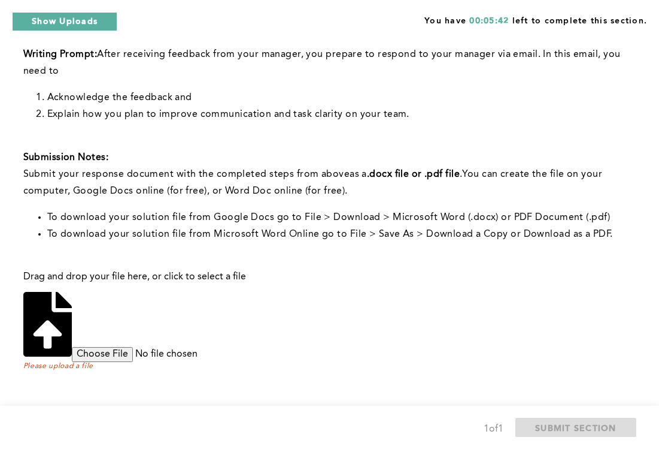
click at [255, 347] on input "file" at bounding box center [163, 354] width 183 height 14
type input "C:\fakepath\About the feedback of Team Single Pack.pdf"
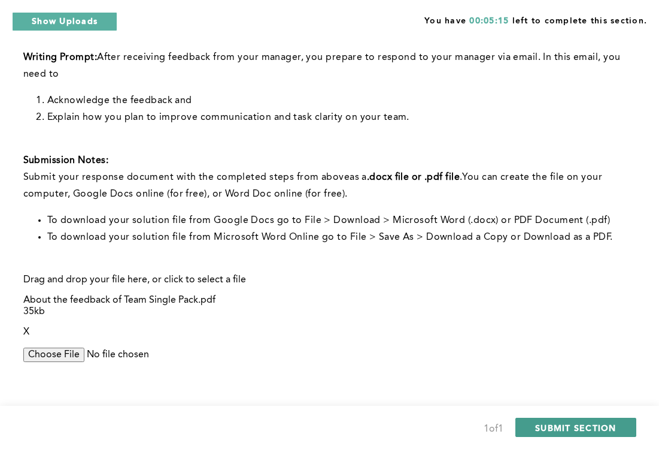
click at [573, 425] on span "SUBMIT SECTION" at bounding box center [575, 427] width 81 height 11
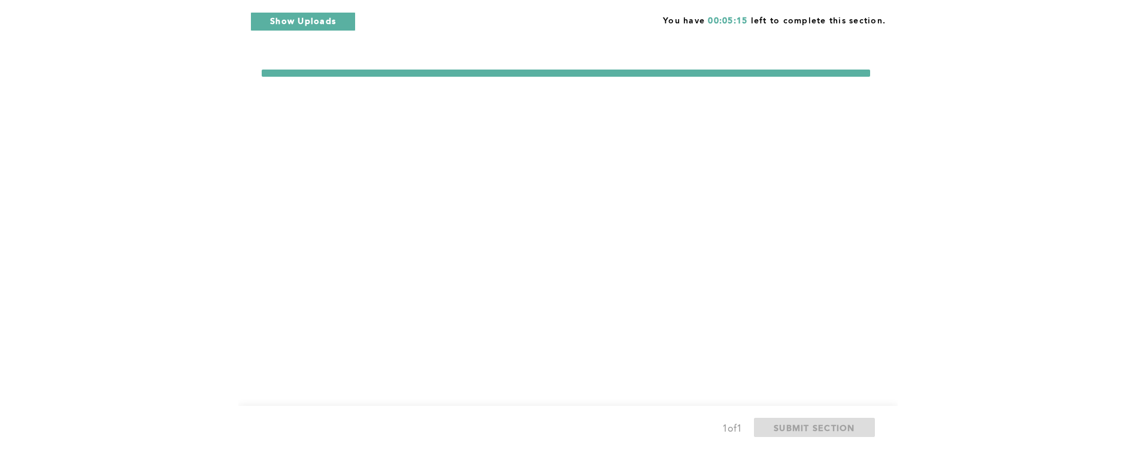
scroll to position [0, 0]
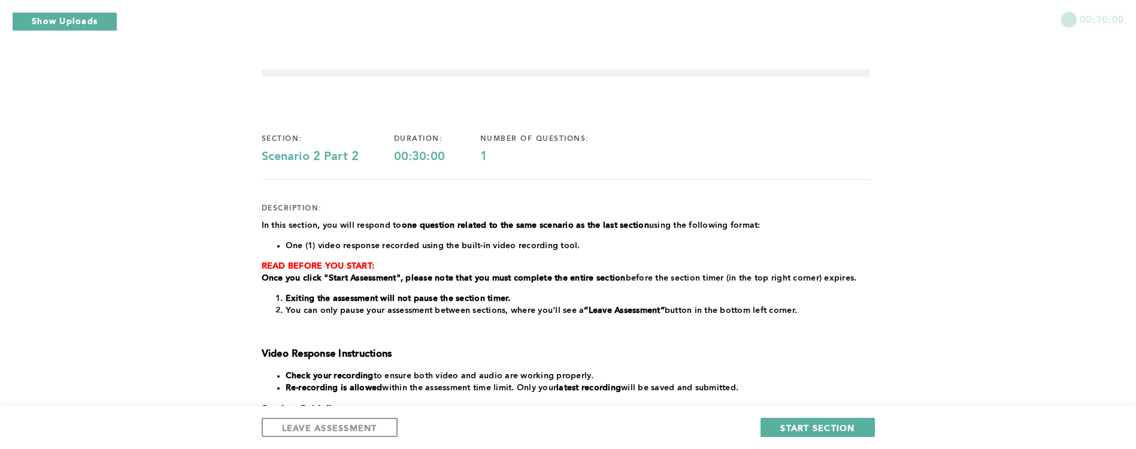
click at [838, 133] on div "section: Scenario 2 Part 2 duration: 00:30:00 number of questions: 1 descriptio…" at bounding box center [566, 356] width 608 height 483
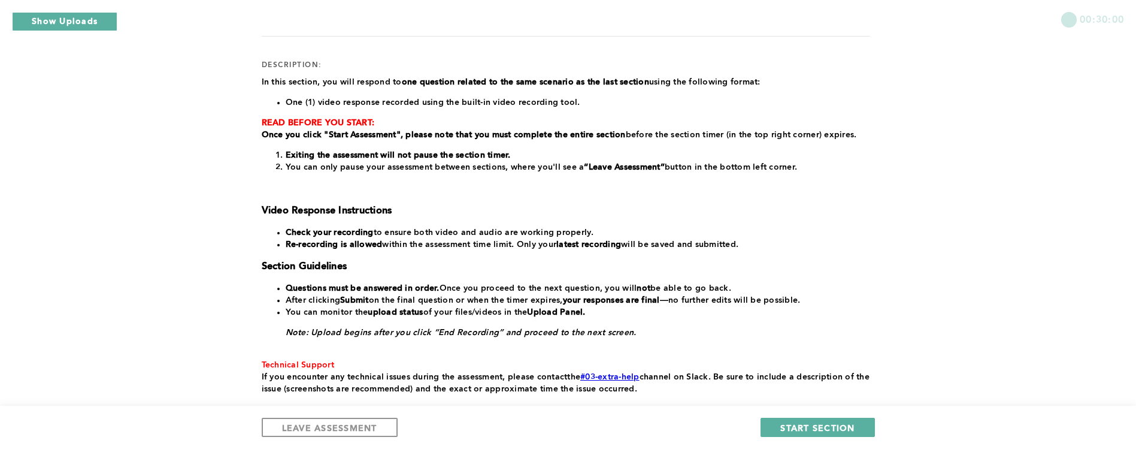
scroll to position [219, 0]
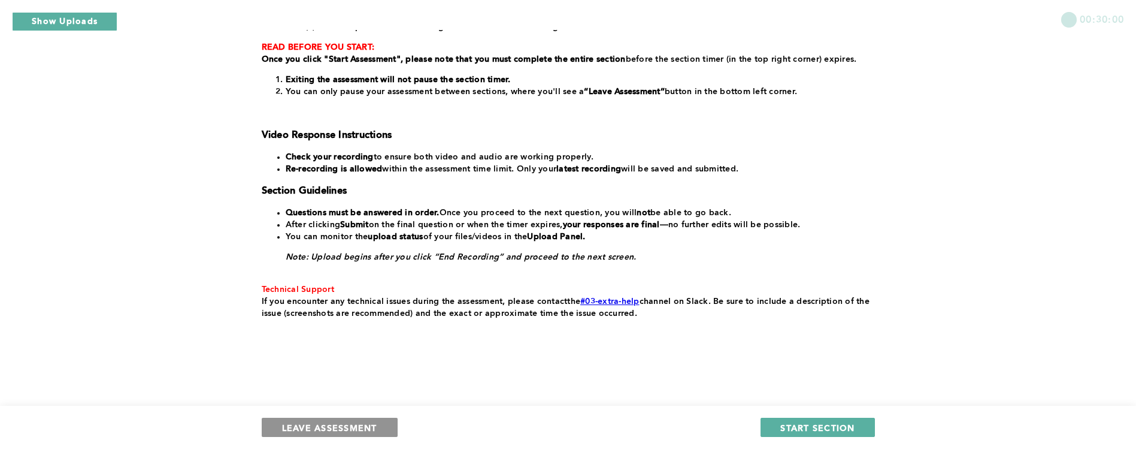
click at [269, 423] on button "LEAVE ASSESSMENT" at bounding box center [330, 426] width 136 height 19
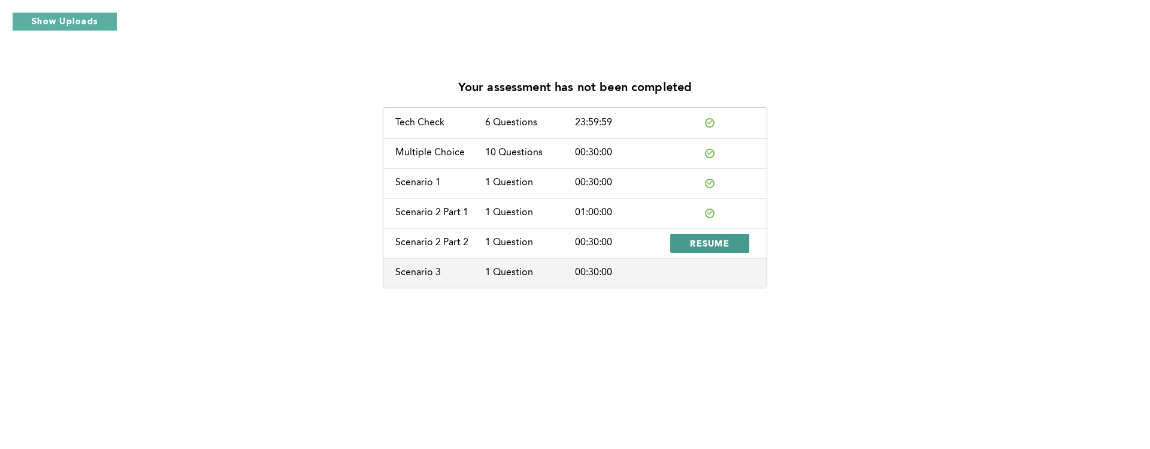
click at [718, 244] on span "RESUME" at bounding box center [710, 242] width 40 height 11
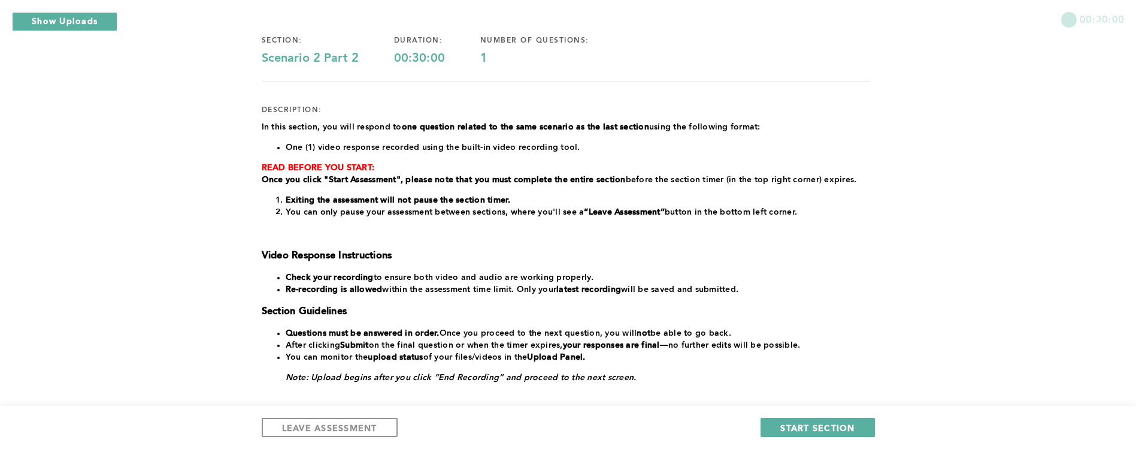
scroll to position [219, 0]
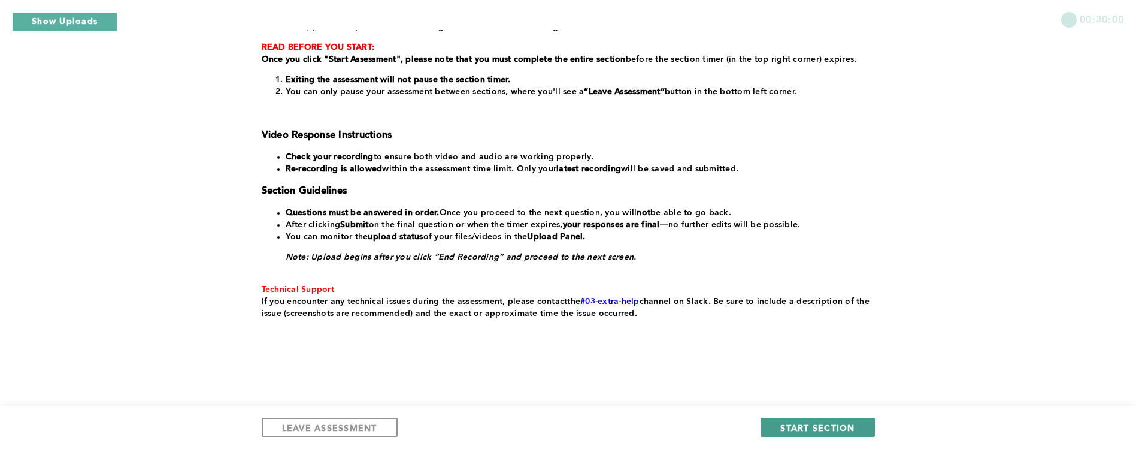
drag, startPoint x: 814, startPoint y: 420, endPoint x: 823, endPoint y: 420, distance: 9.6
click at [823, 420] on button "START SECTION" at bounding box center [818, 426] width 114 height 19
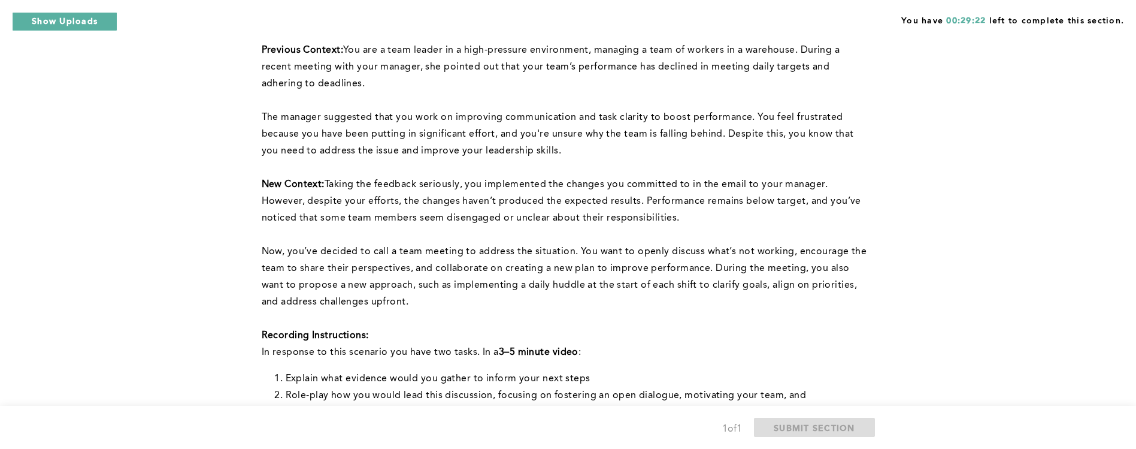
scroll to position [90, 0]
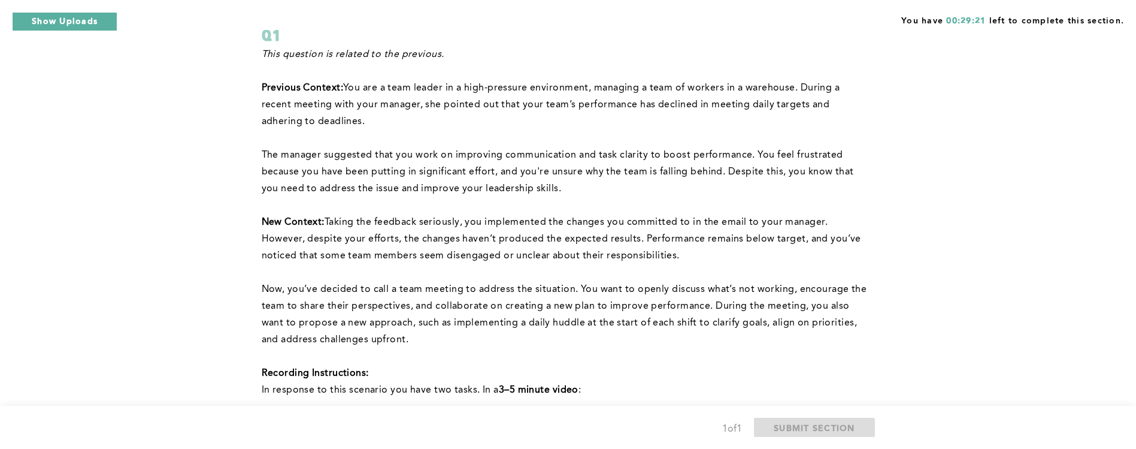
click at [535, 53] on p "This question is related to the previous." at bounding box center [566, 54] width 608 height 17
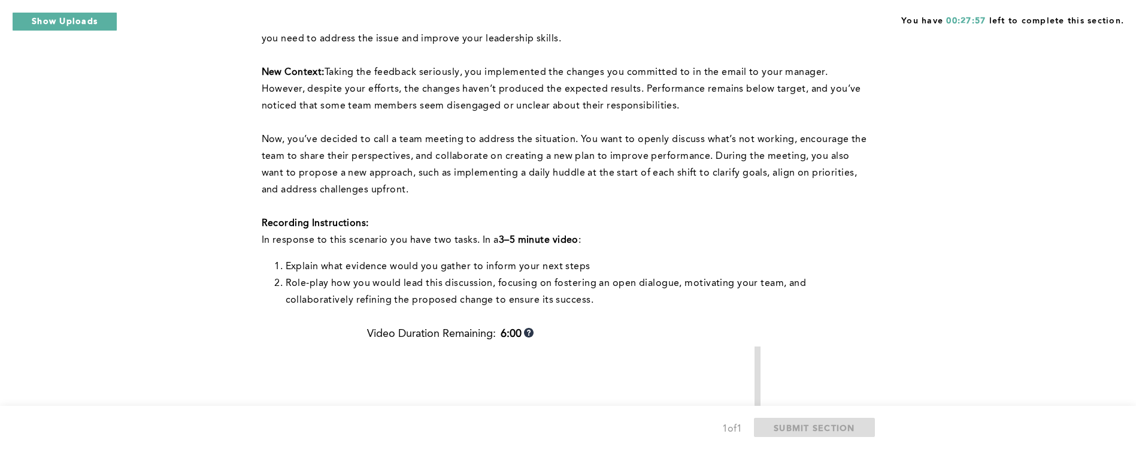
scroll to position [330, 0]
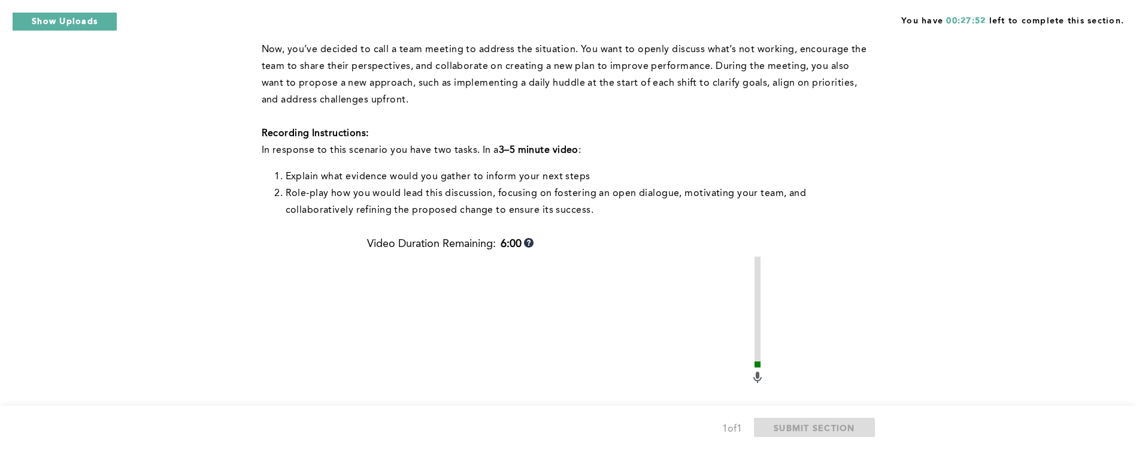
drag, startPoint x: 638, startPoint y: 165, endPoint x: 602, endPoint y: 108, distance: 67.0
click at [602, 108] on p at bounding box center [566, 116] width 608 height 17
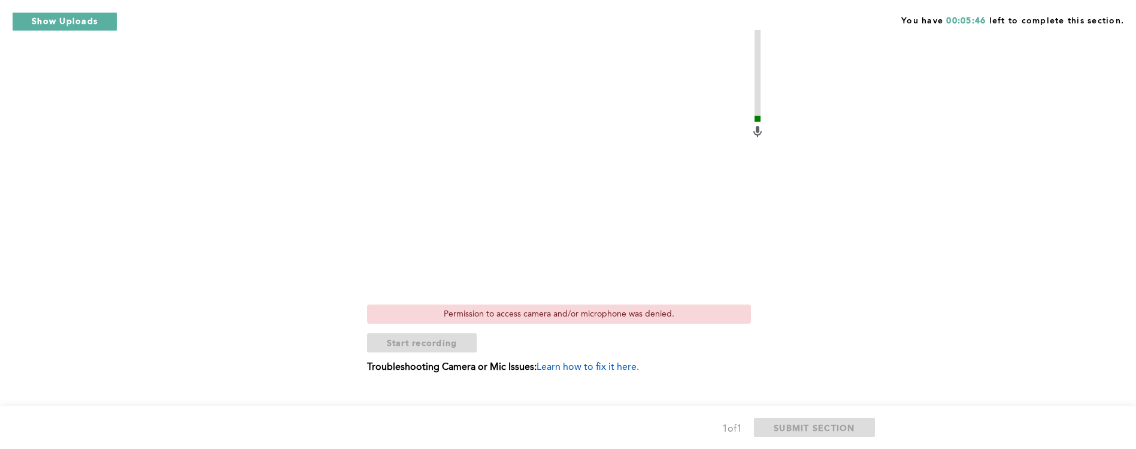
scroll to position [596, 0]
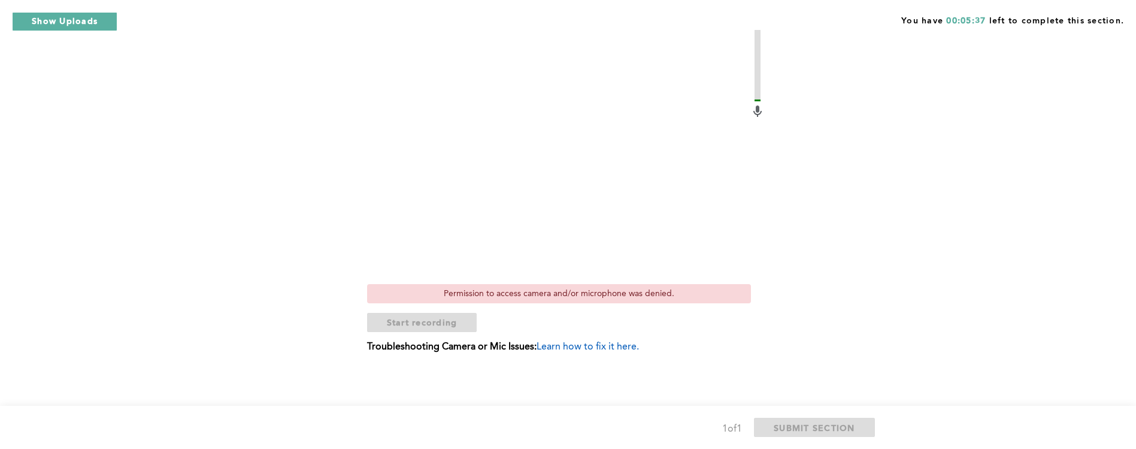
drag, startPoint x: 865, startPoint y: 135, endPoint x: 846, endPoint y: 143, distance: 20.1
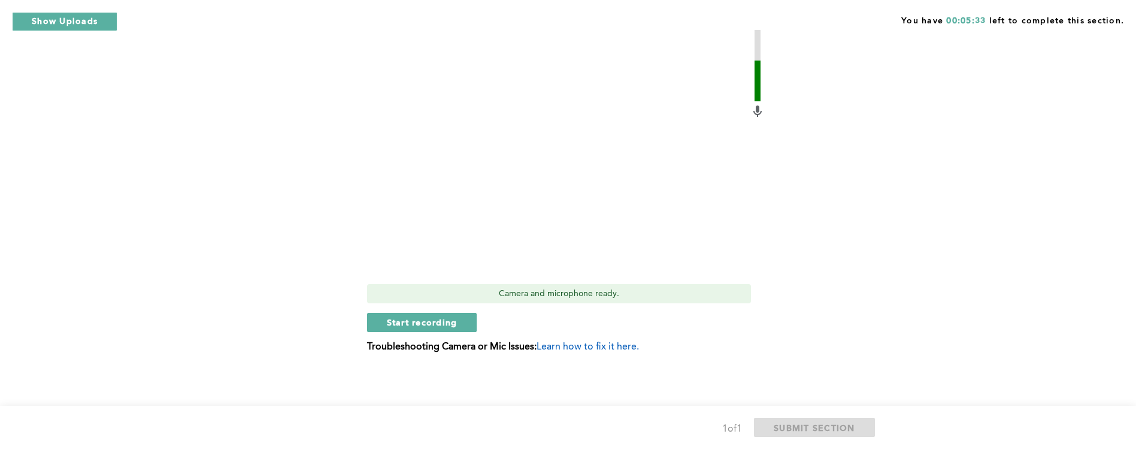
scroll to position [592, 0]
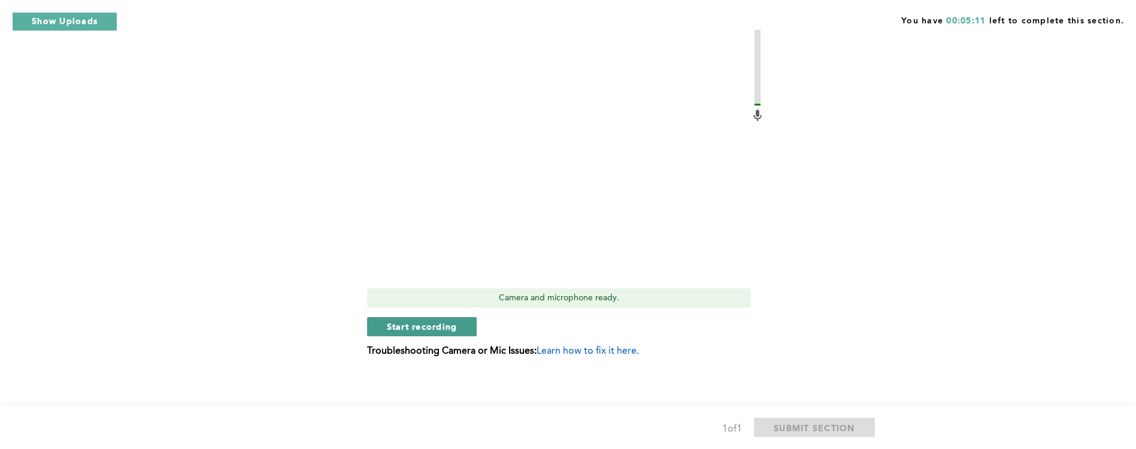
click at [406, 329] on span "Start recording" at bounding box center [422, 325] width 71 height 11
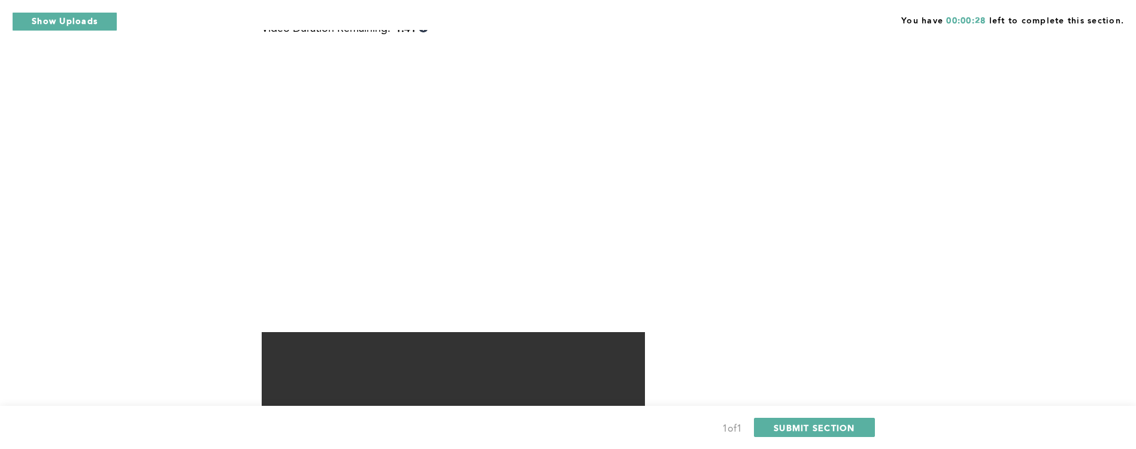
scroll to position [596, 0]
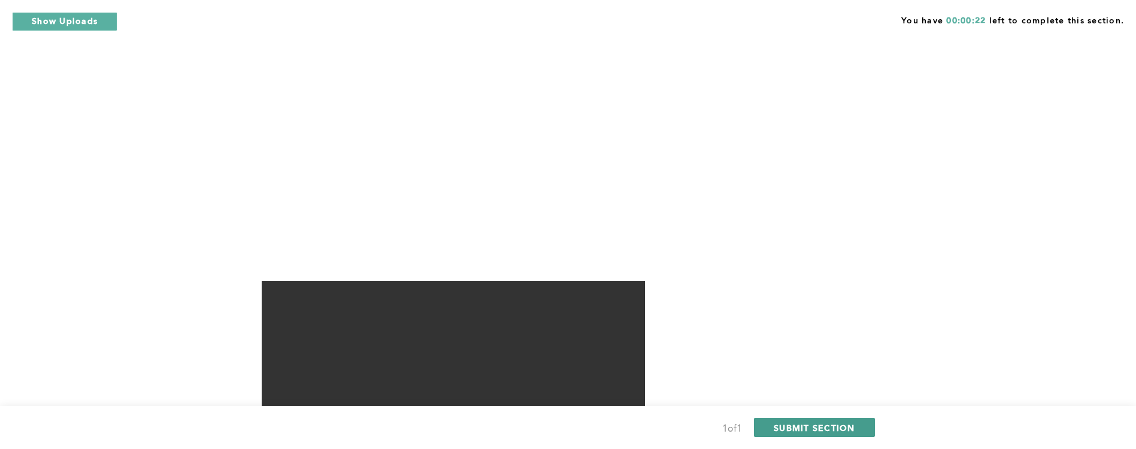
click at [846, 429] on span "SUBMIT SECTION" at bounding box center [814, 427] width 81 height 11
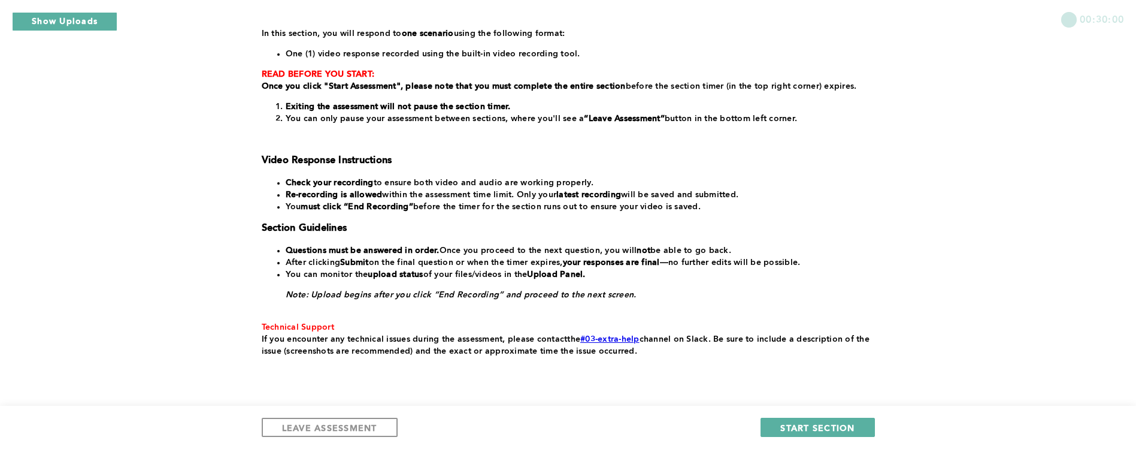
scroll to position [229, 0]
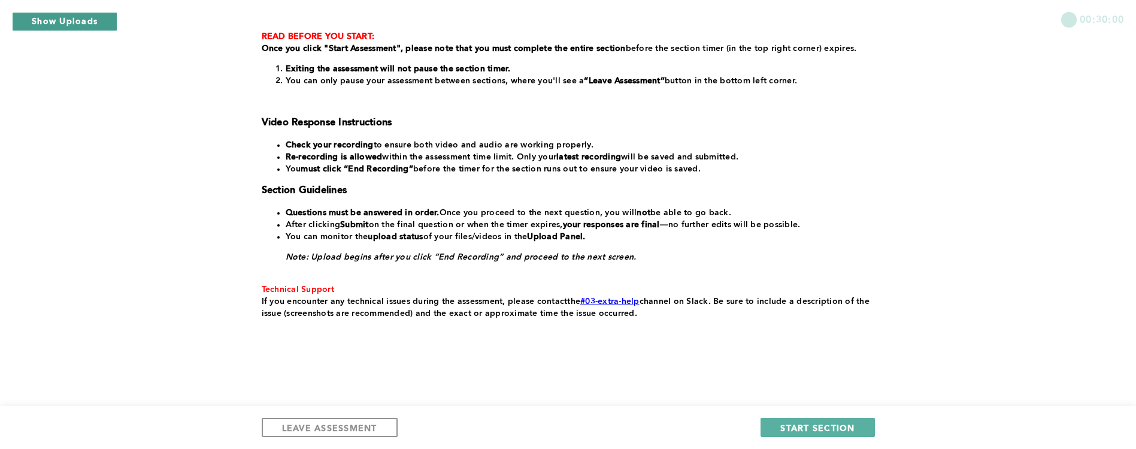
click at [47, 24] on button "Show Uploads" at bounding box center [64, 21] width 105 height 19
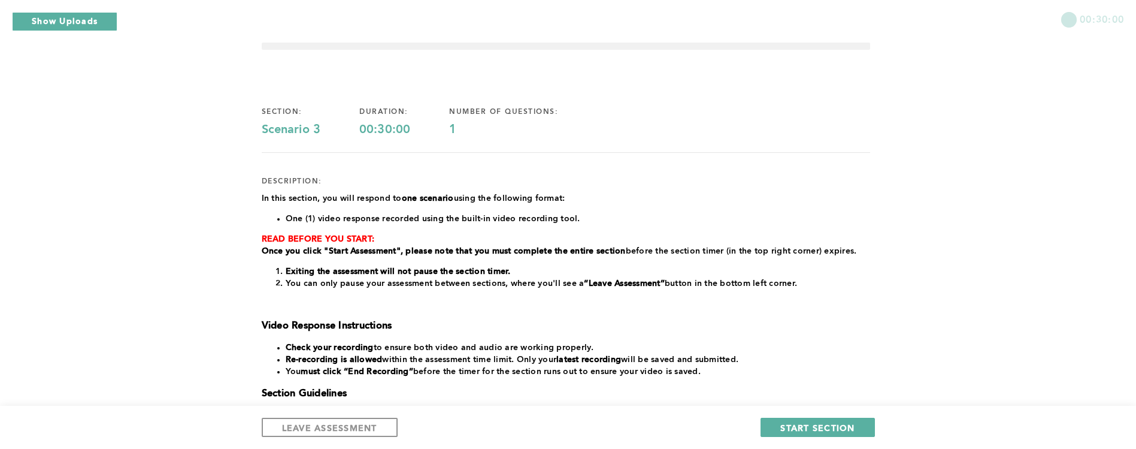
scroll to position [0, 0]
click at [1066, 126] on div "00:30:00 section: Scenario 3 duration: 00:30:00 number of questions: 1 descript…" at bounding box center [568, 312] width 1136 height 678
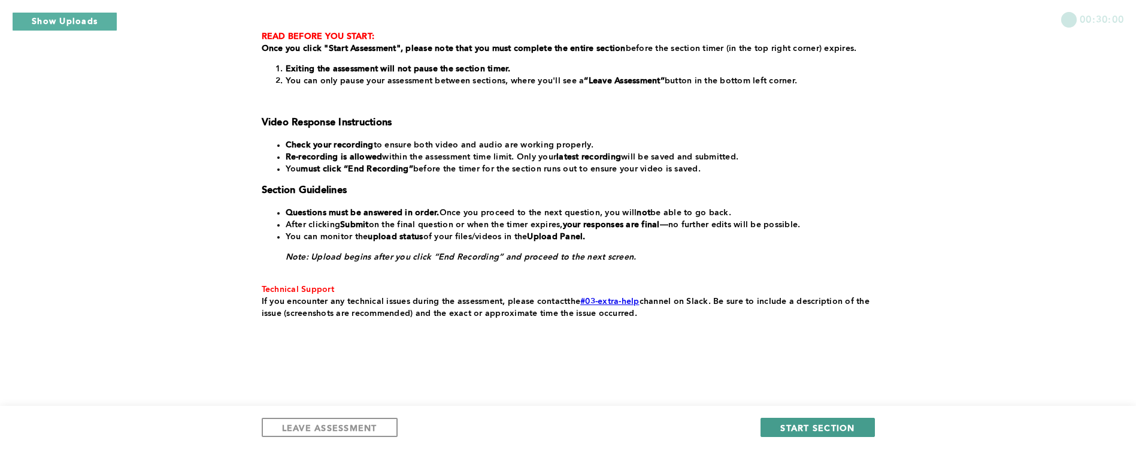
click at [813, 425] on span "START SECTION" at bounding box center [817, 427] width 74 height 11
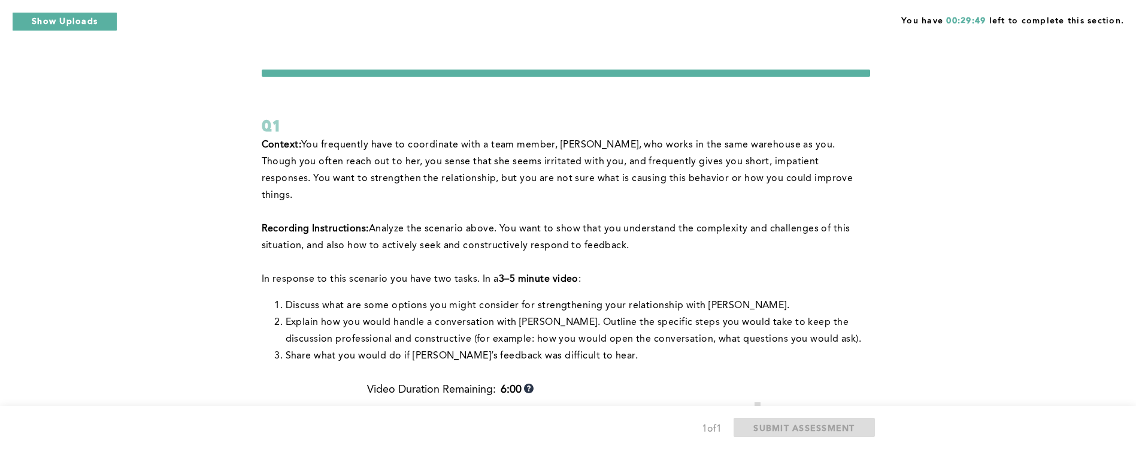
click at [576, 42] on div "You have 00:29:49 left to complete this section. Q1 Context: You frequently hav…" at bounding box center [568, 430] width 1136 height 860
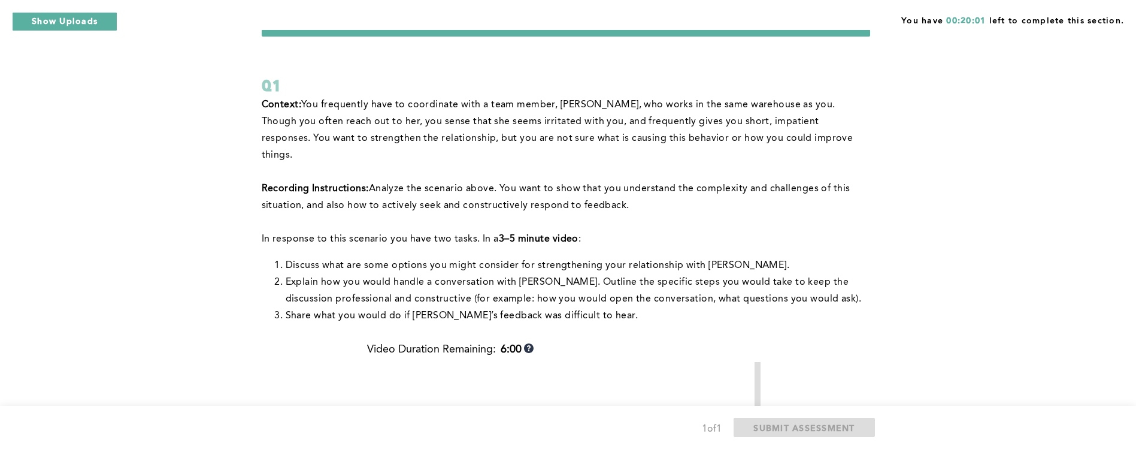
scroll to position [35, 0]
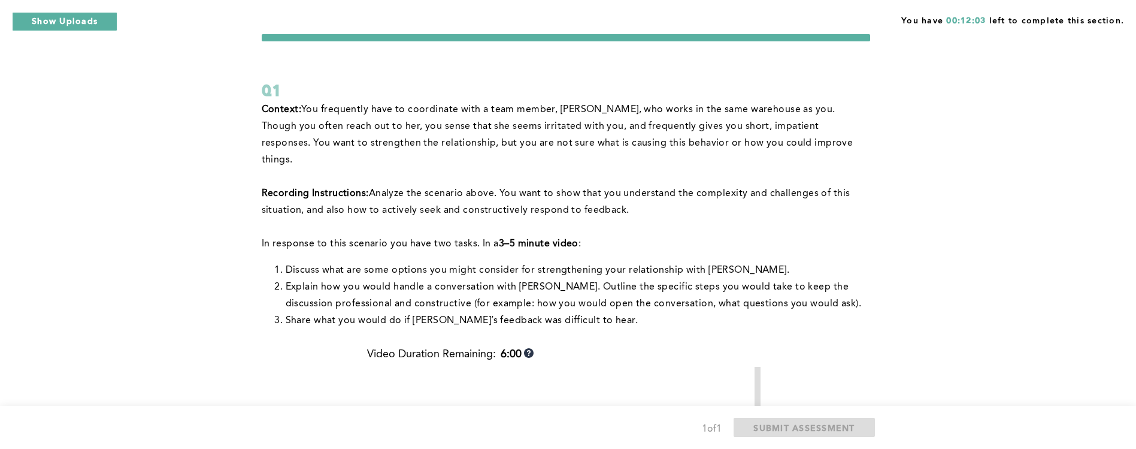
drag, startPoint x: 1026, startPoint y: 87, endPoint x: 1025, endPoint y: 78, distance: 9.1
click at [1022, 85] on div "You have 00:12:03 left to complete this section. Q1 Context: You frequently hav…" at bounding box center [568, 395] width 1136 height 860
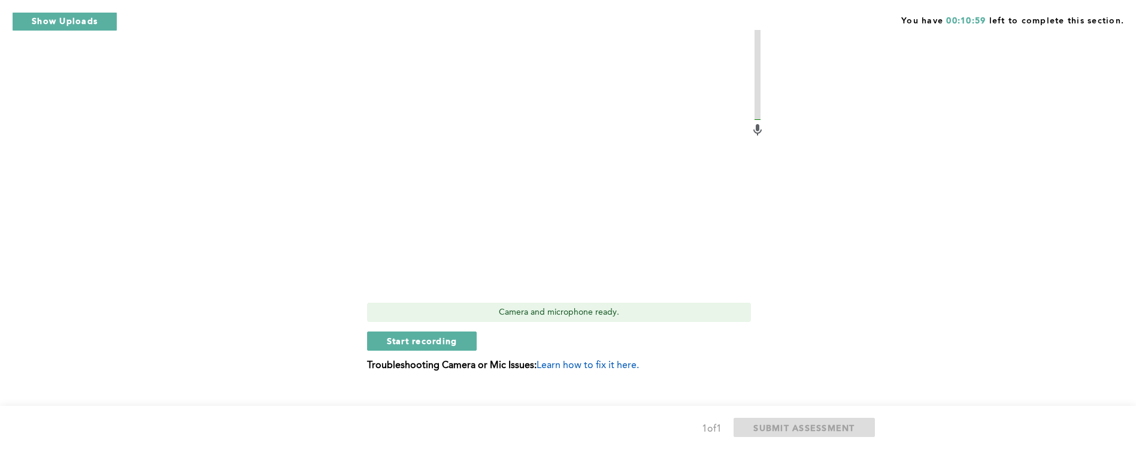
scroll to position [395, 0]
click at [184, 78] on div "You have 00:09:07 left to complete this section. Q1 Context: You frequently hav…" at bounding box center [568, 35] width 1136 height 860
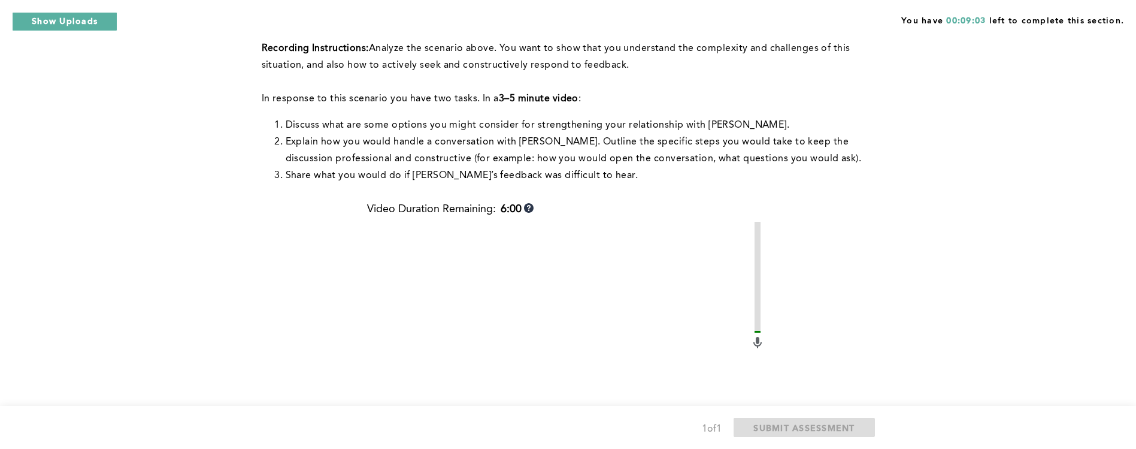
scroll to position [175, 0]
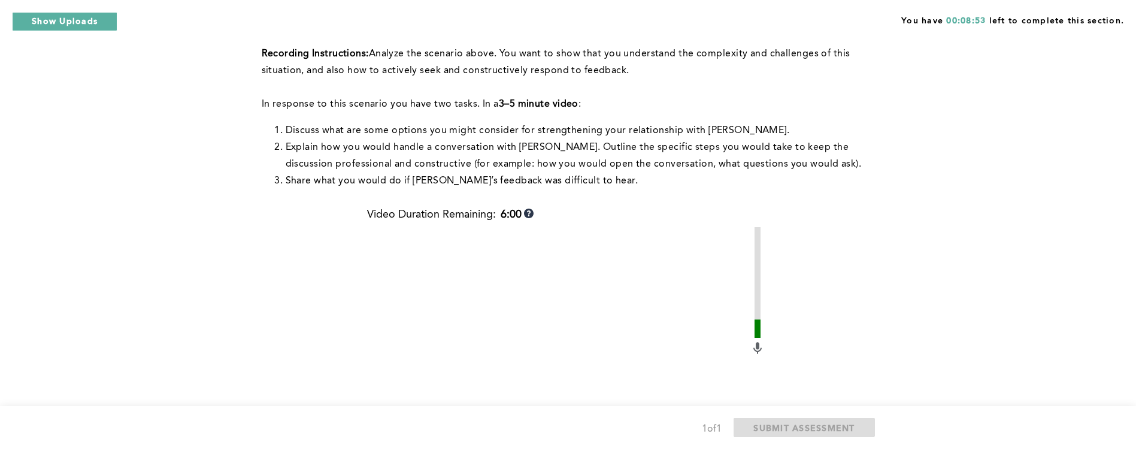
click at [393, 350] on video at bounding box center [558, 370] width 383 height 287
click at [404, 350] on video at bounding box center [558, 370] width 383 height 287
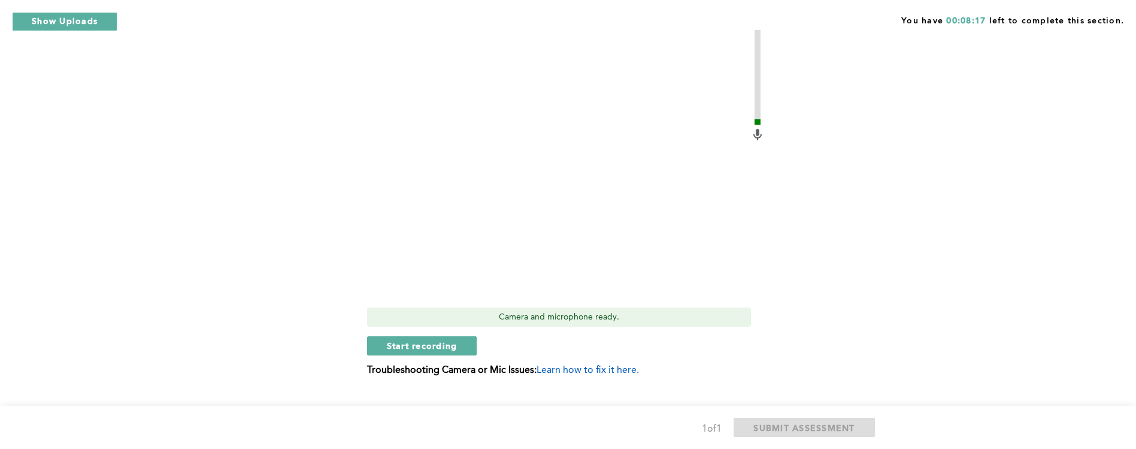
scroll to position [389, 0]
click at [387, 339] on span "Start recording" at bounding box center [422, 344] width 71 height 11
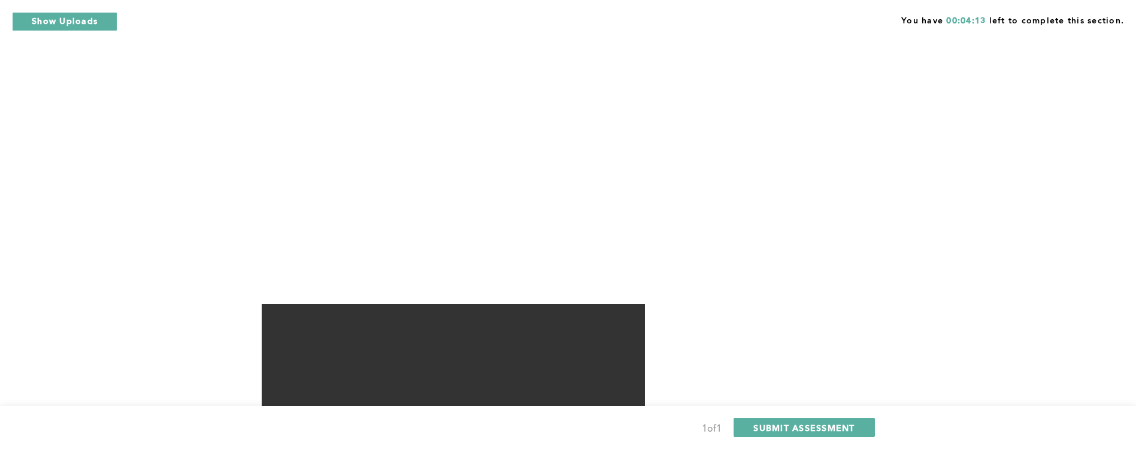
click at [792, 35] on div "Context: You frequently have to coordinate with a team member, Becca, who works…" at bounding box center [566, 217] width 608 height 939
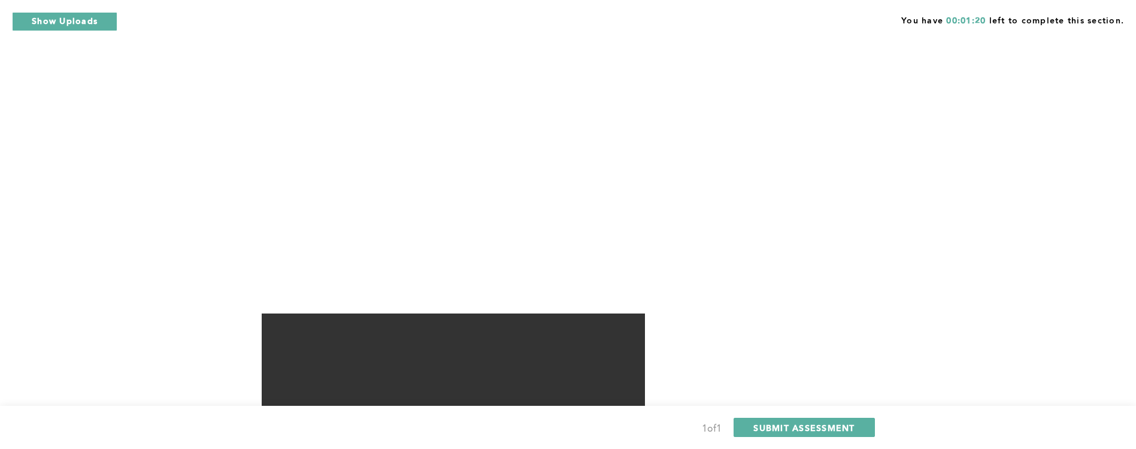
scroll to position [395, 0]
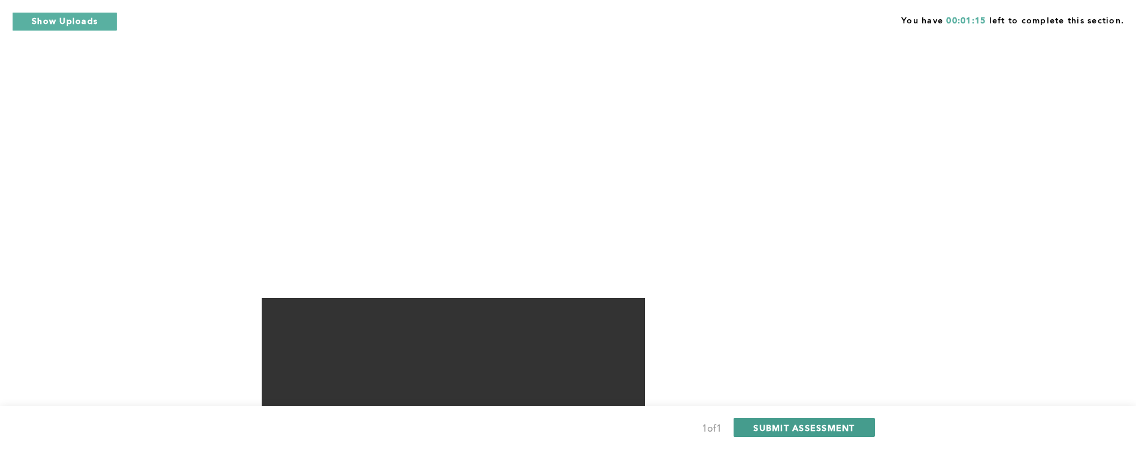
drag, startPoint x: 811, startPoint y: 431, endPoint x: 808, endPoint y: 425, distance: 7.0
click at [808, 425] on span "SUBMIT ASSESSMENT" at bounding box center [803, 427] width 101 height 11
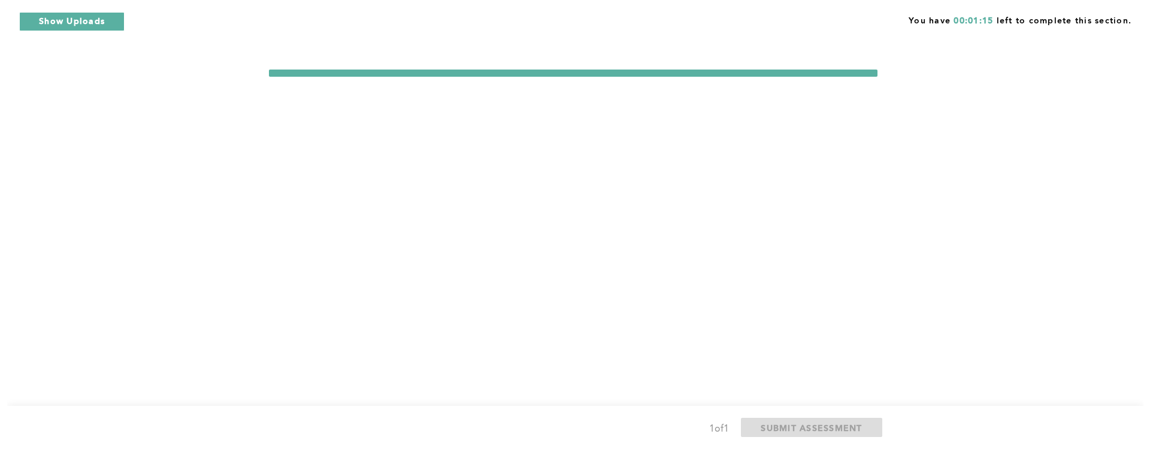
scroll to position [0, 0]
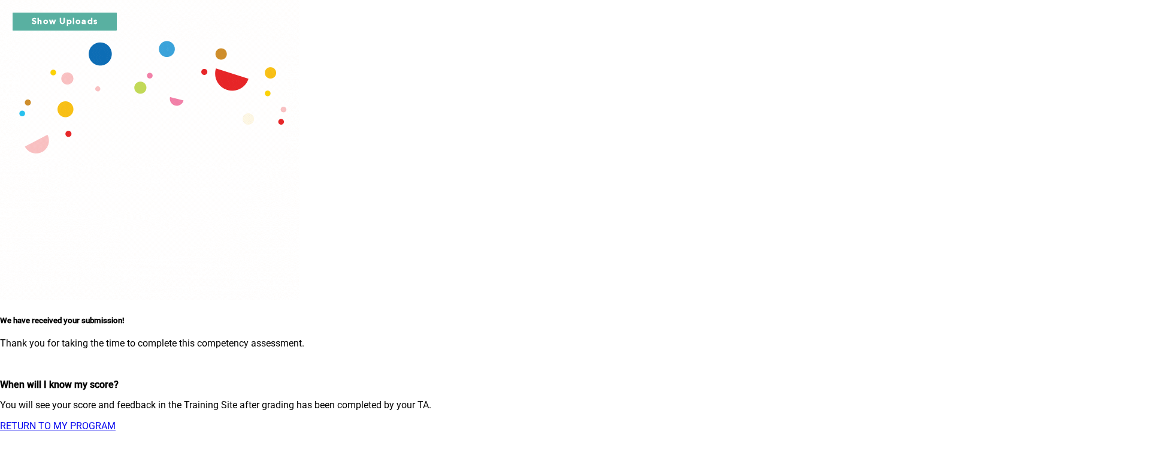
click at [116, 420] on link "RETURN TO MY PROGRAM" at bounding box center [58, 425] width 116 height 11
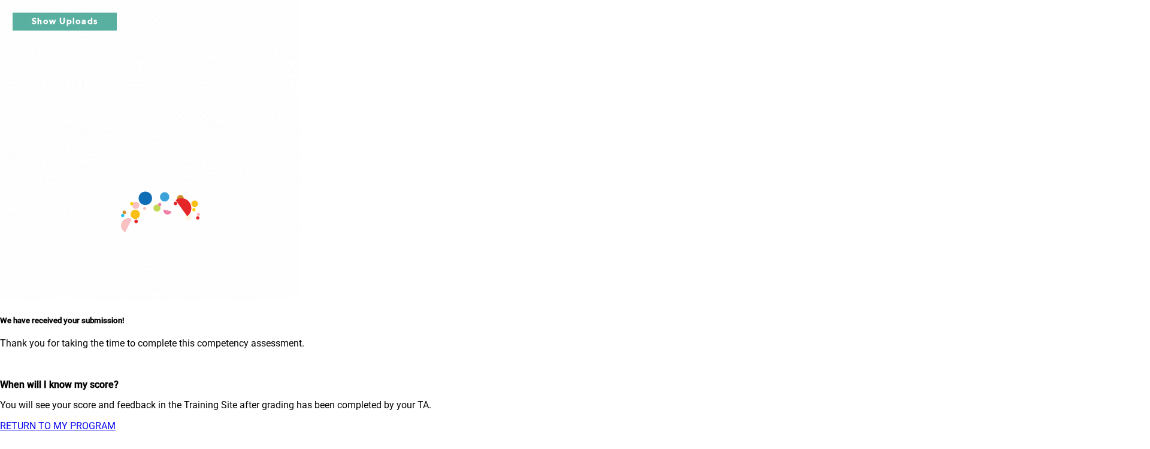
click at [116, 420] on link "RETURN TO MY PROGRAM" at bounding box center [58, 425] width 116 height 11
